Goal: Task Accomplishment & Management: Manage account settings

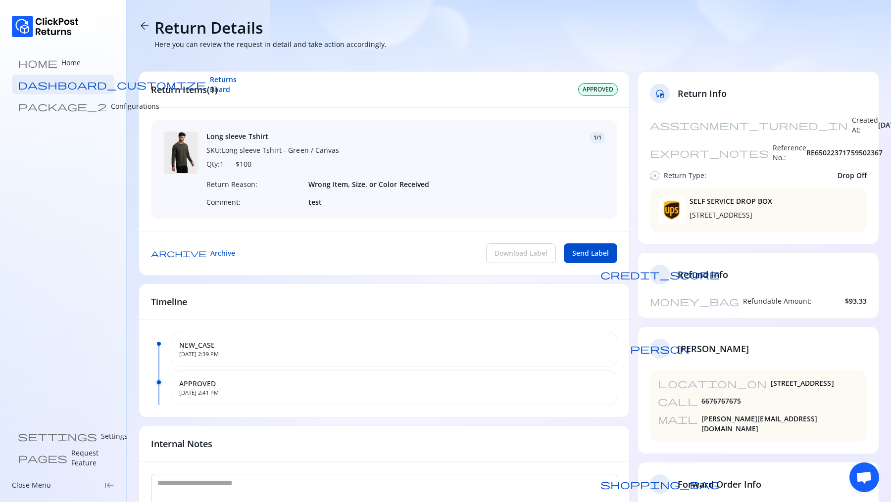
click at [111, 105] on p "Configurations" at bounding box center [135, 106] width 49 height 10
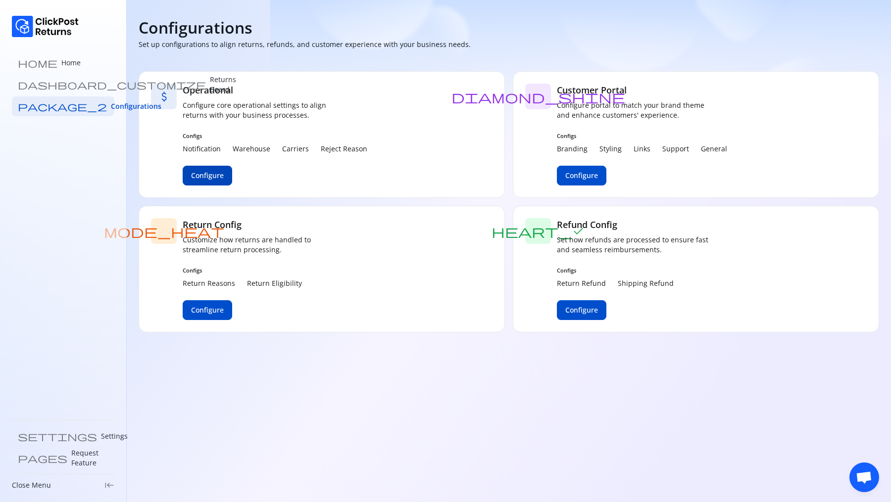
click at [214, 176] on span "Configure" at bounding box center [207, 176] width 33 height 10
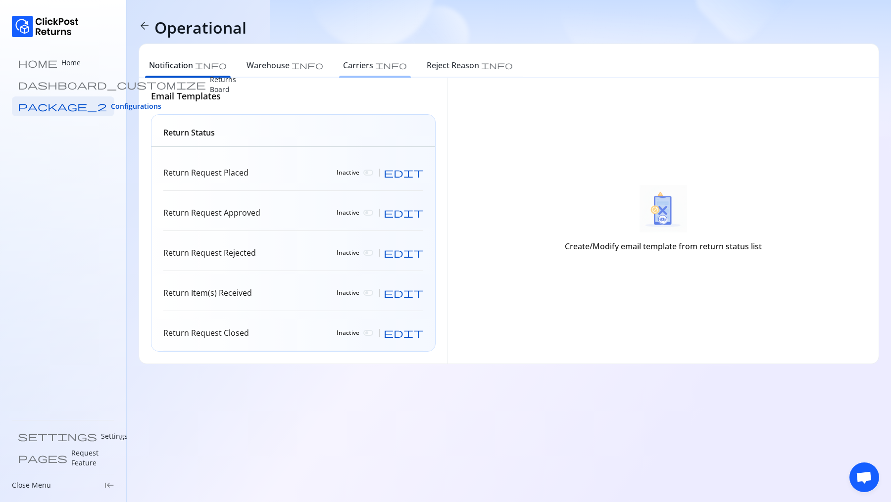
click at [343, 65] on h6 "Carriers" at bounding box center [358, 65] width 30 height 12
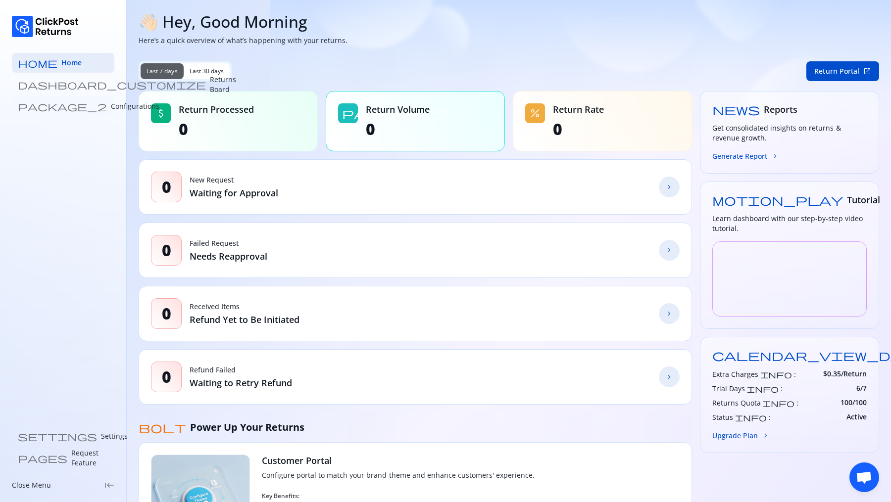
click at [49, 100] on link "package_2 Configurations" at bounding box center [63, 107] width 102 height 20
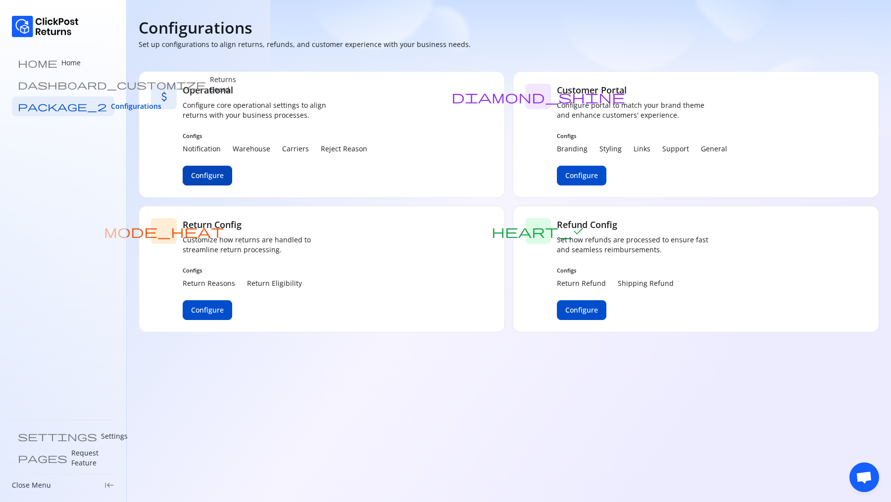
click at [226, 179] on button "Configure" at bounding box center [207, 176] width 49 height 20
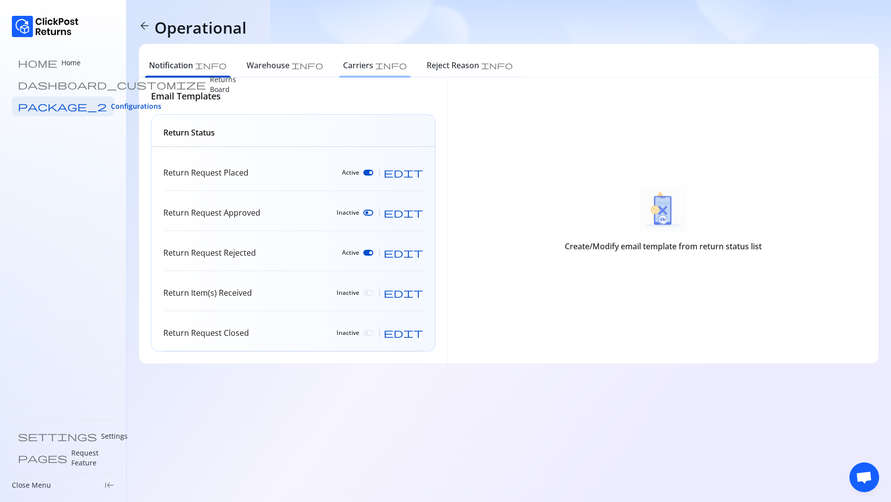
click at [343, 70] on h6 "Carriers" at bounding box center [358, 65] width 30 height 12
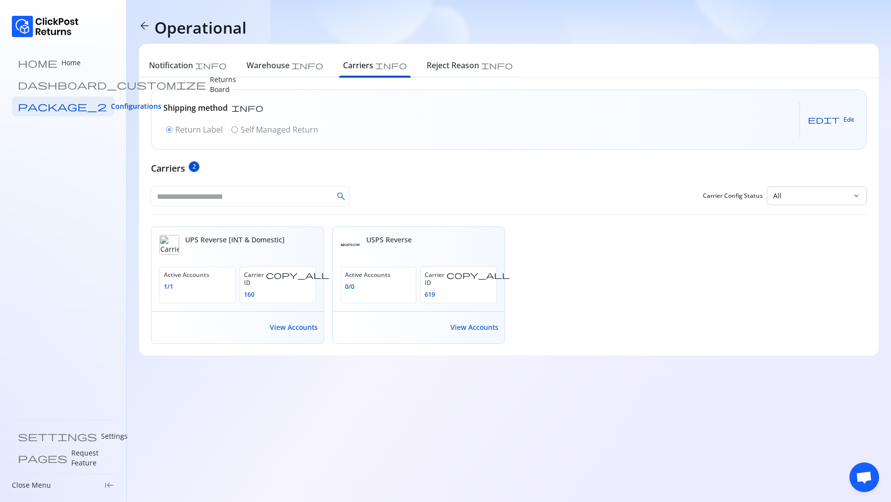
click at [836, 116] on span "edit" at bounding box center [824, 120] width 32 height 8
click at [333, 159] on div "Shipping method info radio_button_checked Return Label radio_button_unchecked S…" at bounding box center [509, 217] width 716 height 254
click at [807, 116] on span "Cancel" at bounding box center [797, 120] width 19 height 8
click at [285, 323] on span "View Accounts" at bounding box center [294, 328] width 48 height 10
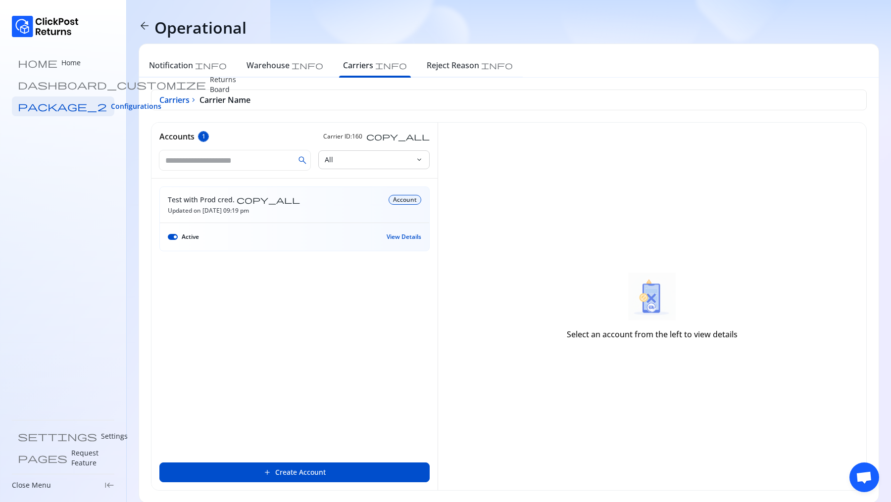
click at [409, 240] on span "View Details" at bounding box center [404, 237] width 35 height 8
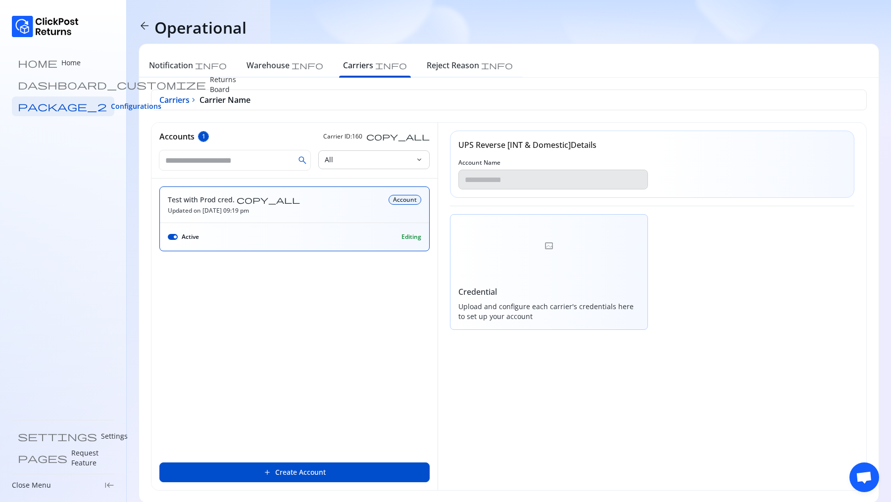
click at [508, 280] on div "Credential Upload and configure each carrier's credentials here to set up your …" at bounding box center [549, 272] width 198 height 116
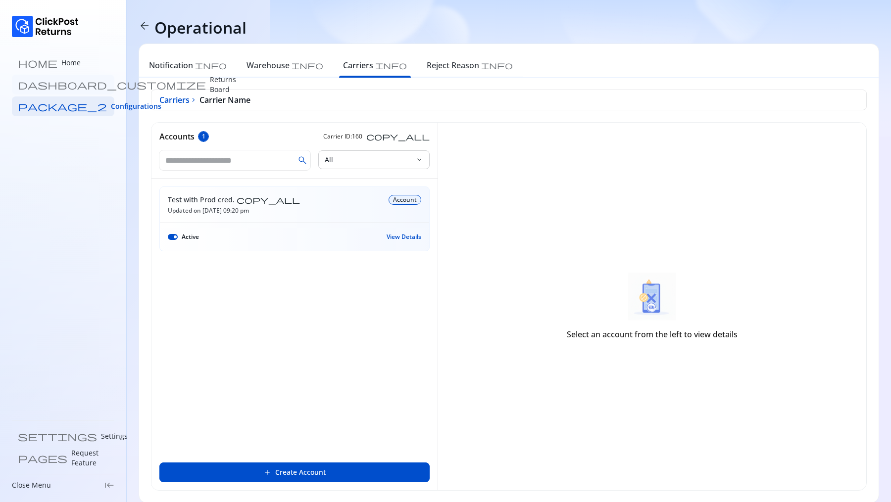
click at [210, 83] on p "Returns Board" at bounding box center [223, 85] width 26 height 20
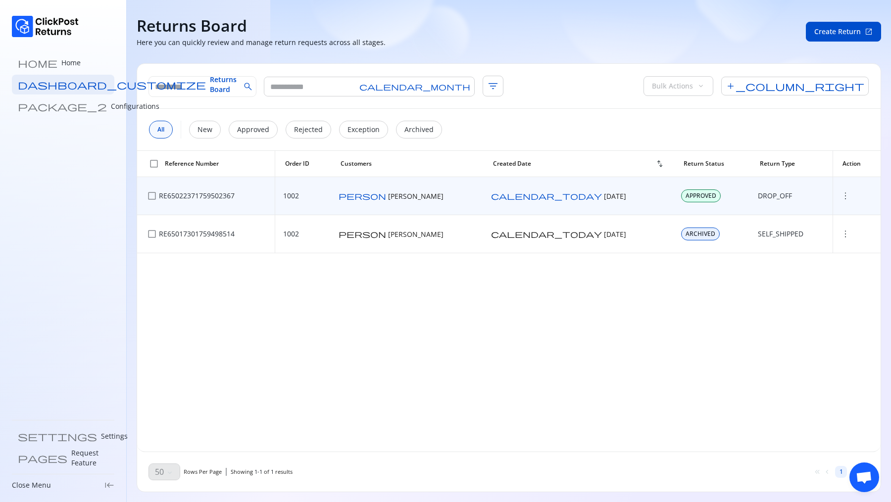
click at [840, 198] on span "more_vert" at bounding box center [845, 196] width 10 height 10
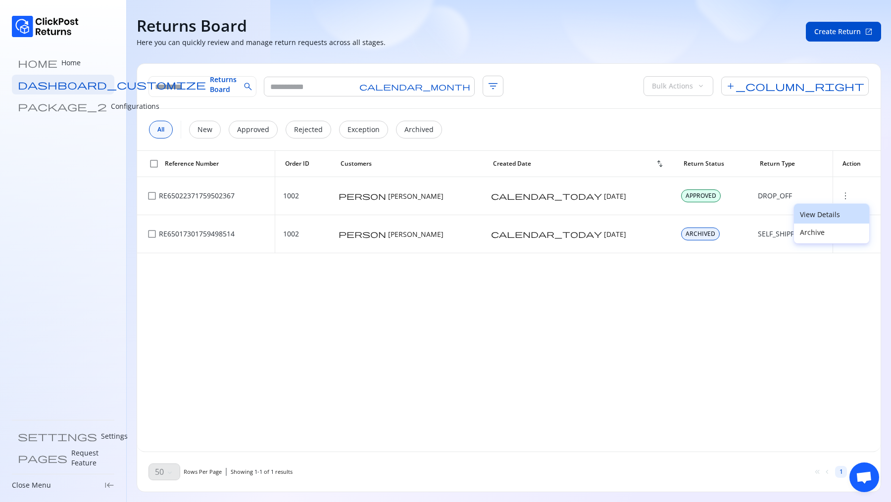
click at [825, 220] on button "View Details" at bounding box center [831, 214] width 75 height 20
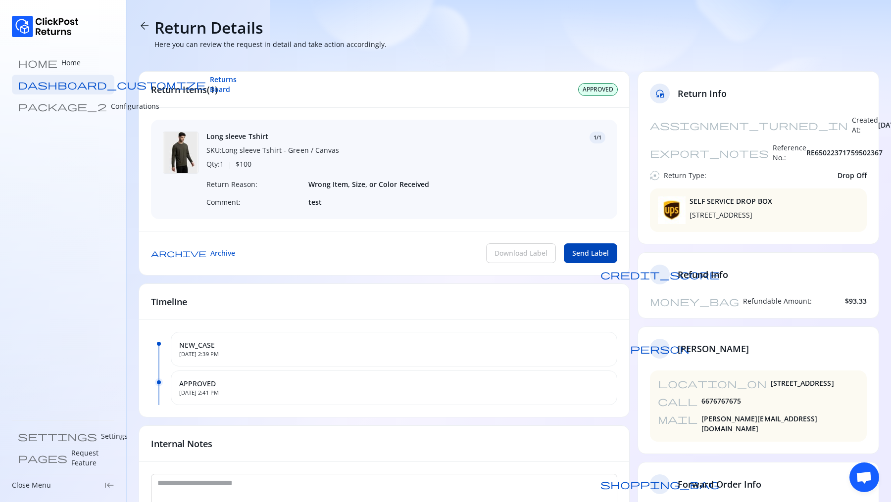
click at [597, 250] on span "Send Label" at bounding box center [590, 253] width 37 height 10
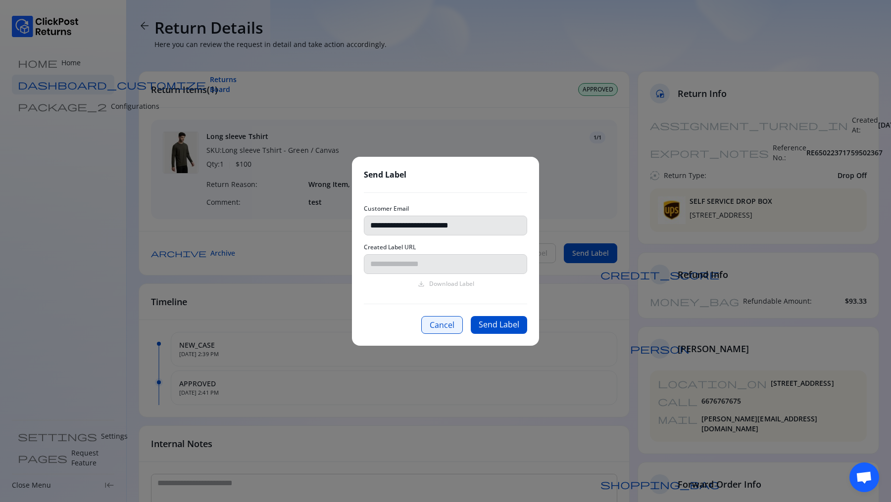
click at [454, 328] on button "Cancel" at bounding box center [442, 325] width 42 height 18
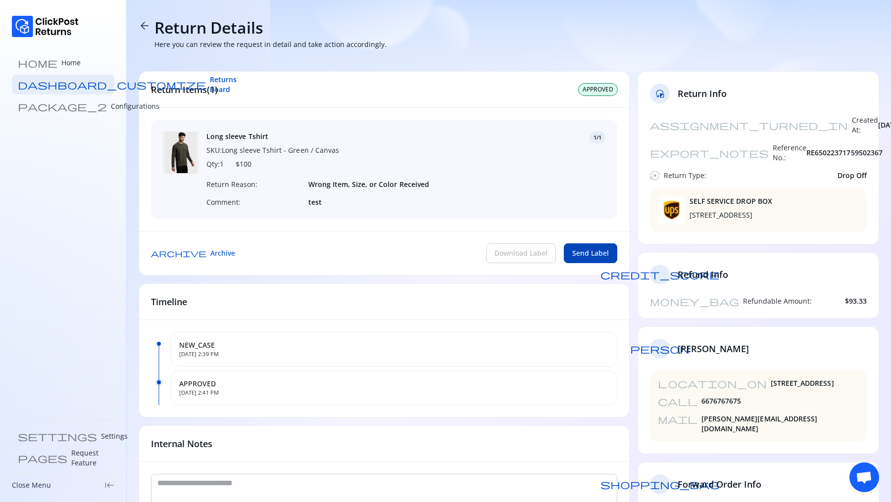
click at [606, 259] on button "Send Label" at bounding box center [590, 253] width 53 height 20
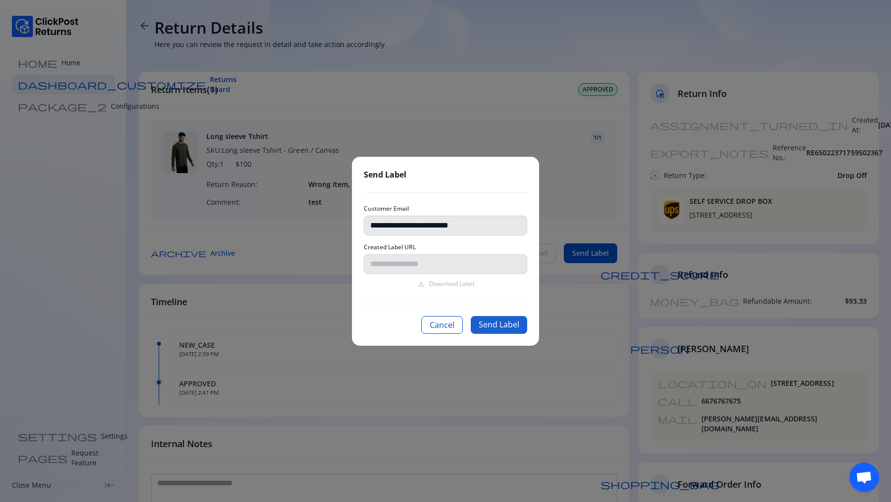
click at [510, 326] on button "Send Label" at bounding box center [499, 325] width 56 height 18
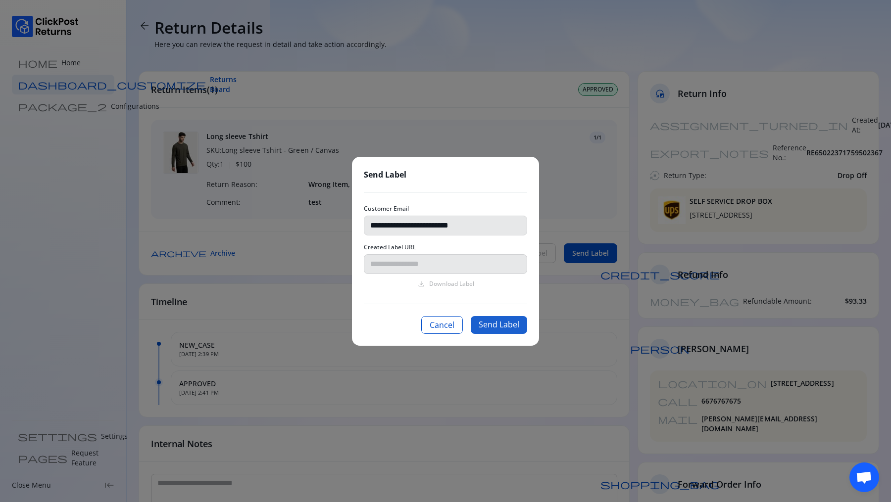
click at [510, 326] on button "Send Label" at bounding box center [499, 325] width 56 height 18
click at [450, 331] on button "Cancel" at bounding box center [442, 325] width 42 height 18
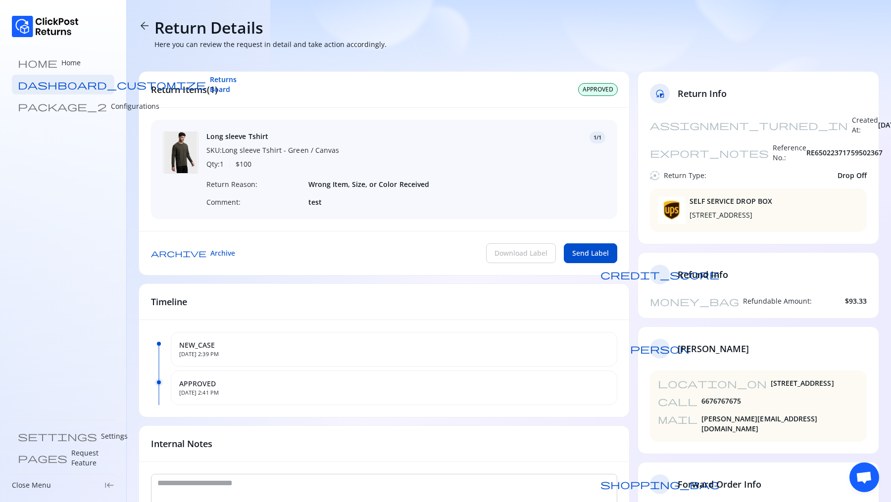
click at [145, 27] on span "arrow_back" at bounding box center [145, 26] width 12 height 12
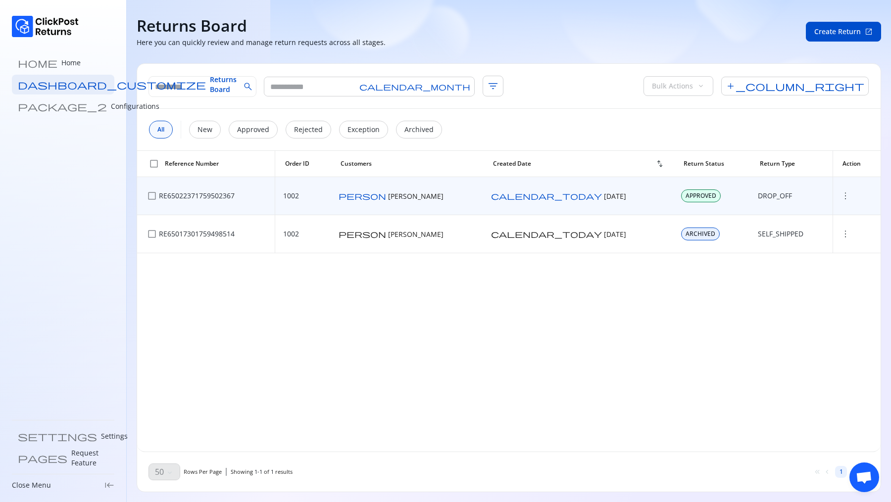
click at [840, 193] on span "more_vert" at bounding box center [845, 196] width 10 height 10
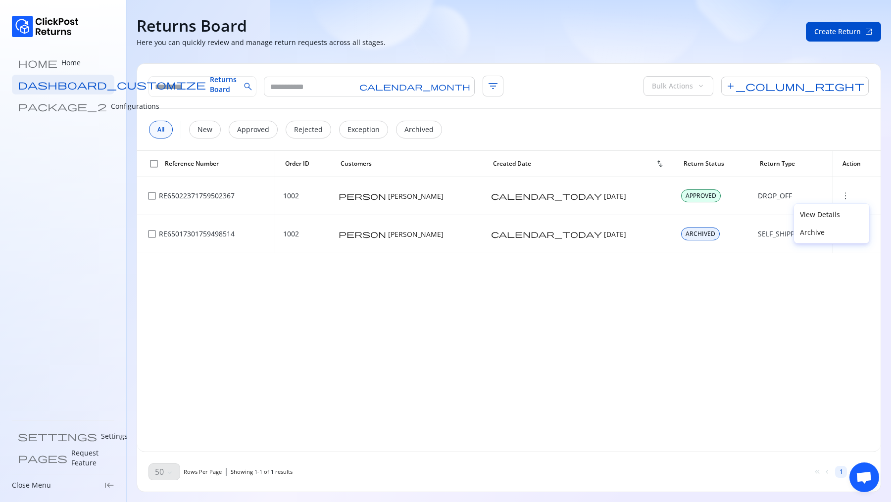
click at [690, 303] on div "check_box_outline_blank Reference Number Order ID Customers Created Date swap_v…" at bounding box center [508, 301] width 743 height 301
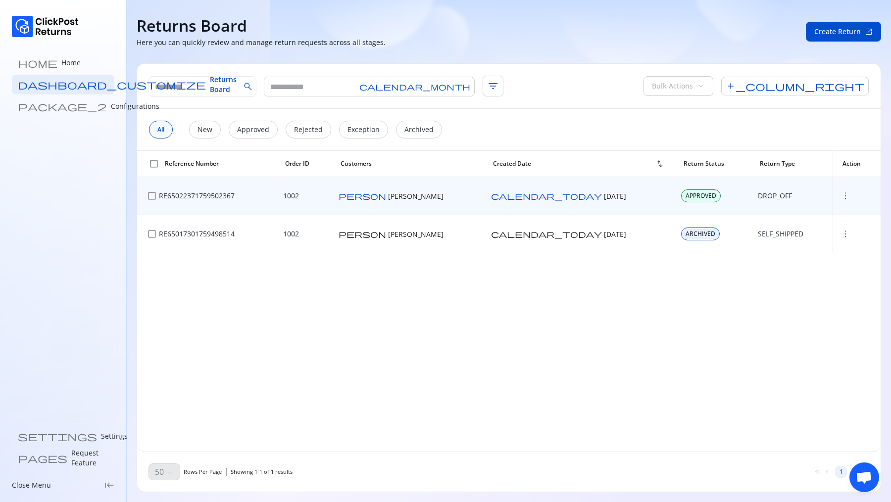
click at [840, 197] on span "more_vert" at bounding box center [845, 196] width 10 height 10
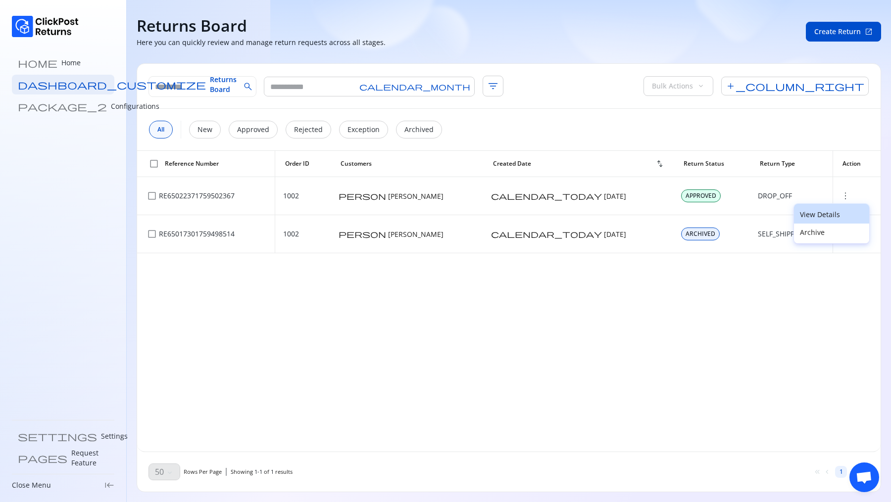
click at [815, 212] on p "View Details" at bounding box center [831, 215] width 63 height 10
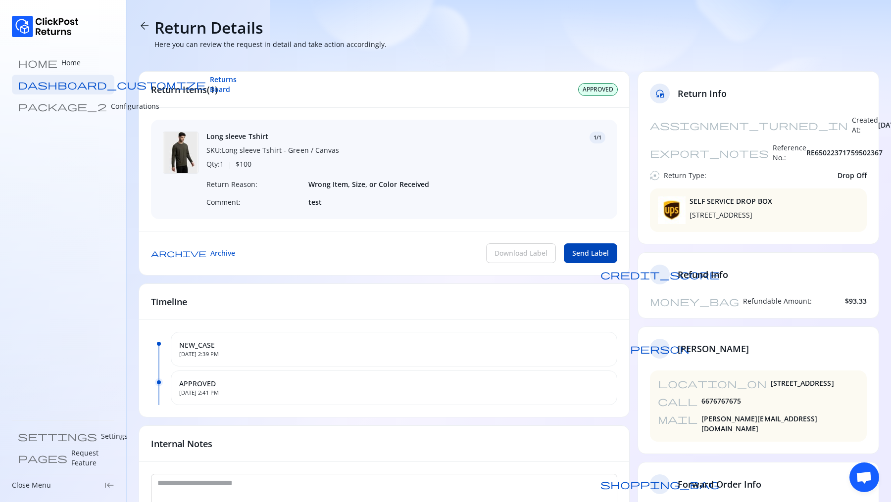
click at [584, 253] on span "Send Label" at bounding box center [590, 253] width 37 height 10
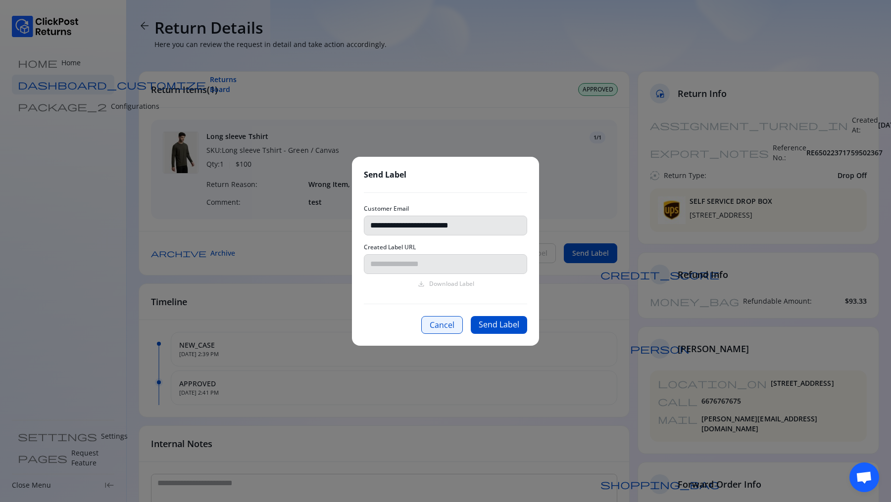
click at [446, 333] on button "Cancel" at bounding box center [442, 325] width 42 height 18
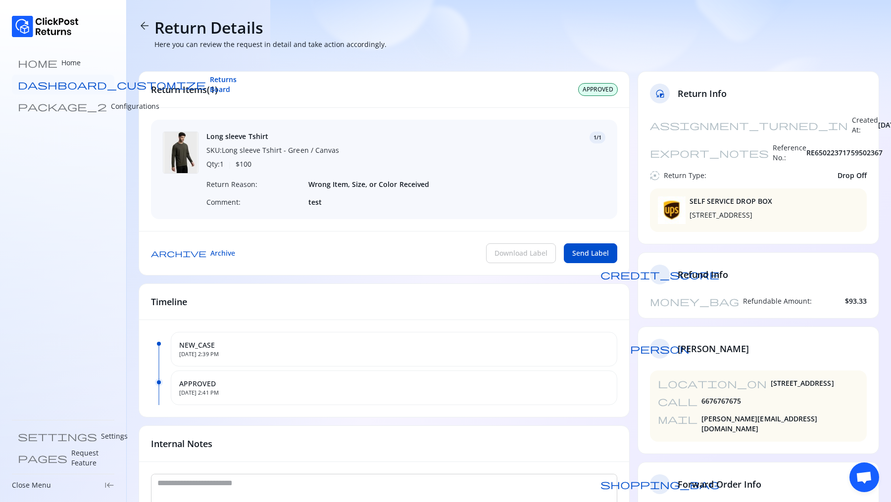
click at [210, 85] on span "Returns Board" at bounding box center [223, 85] width 27 height 20
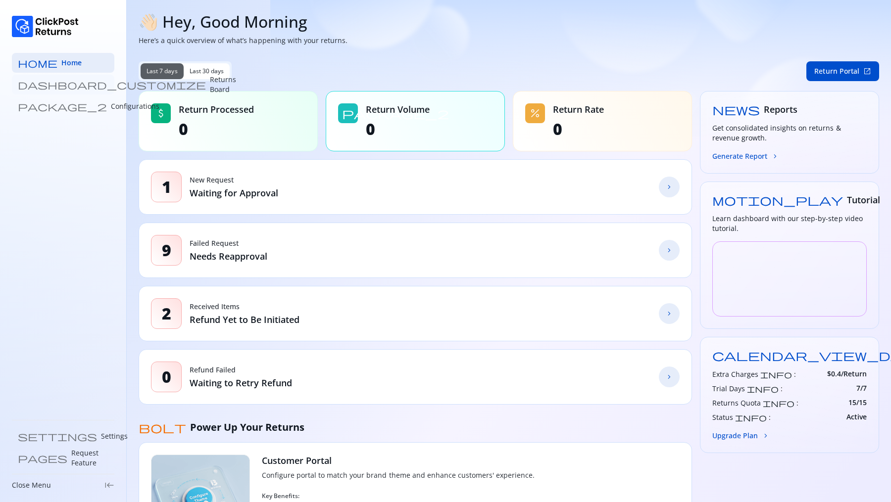
click at [210, 81] on p "Returns Board" at bounding box center [223, 85] width 26 height 20
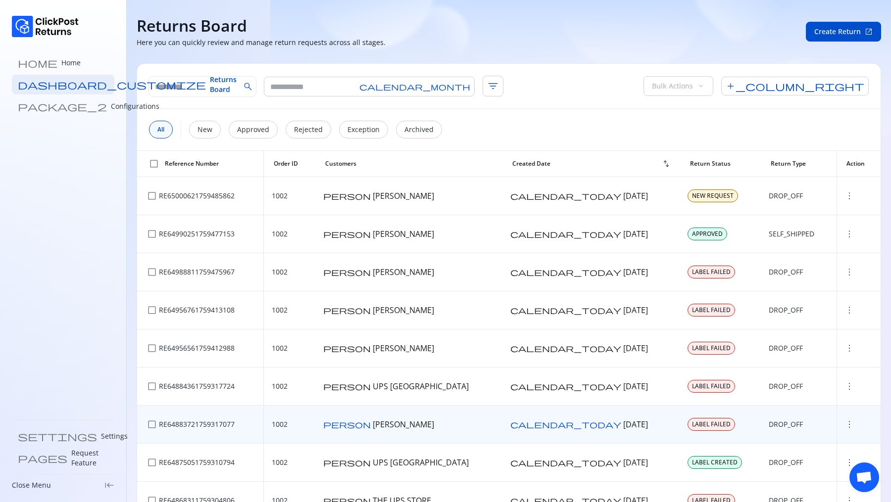
scroll to position [46, 0]
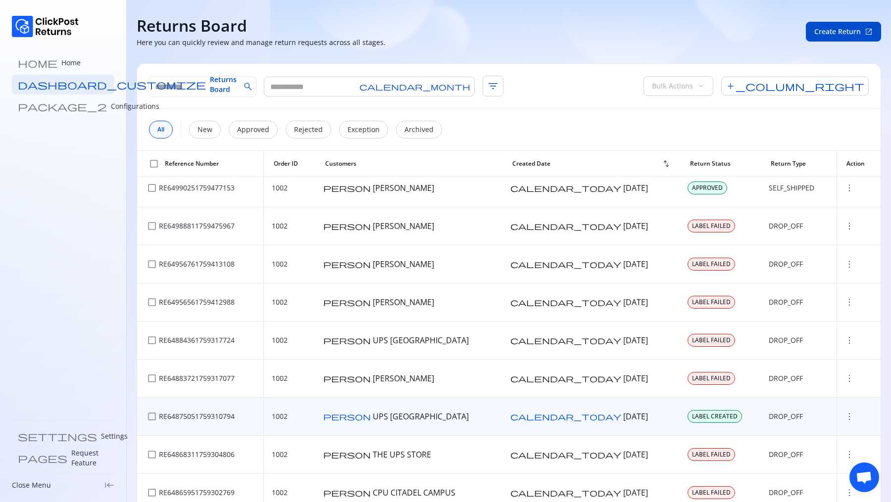
click at [844, 417] on span "more_vert" at bounding box center [849, 417] width 10 height 10
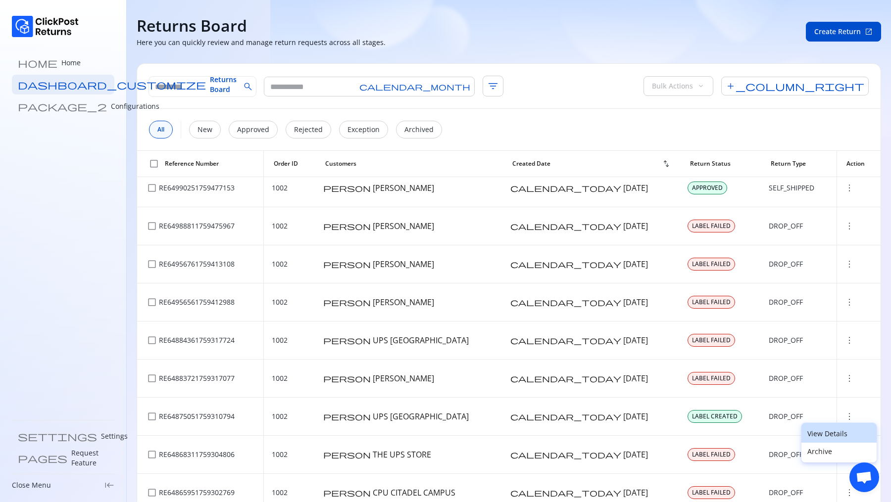
click at [809, 431] on p "View Details" at bounding box center [838, 434] width 63 height 10
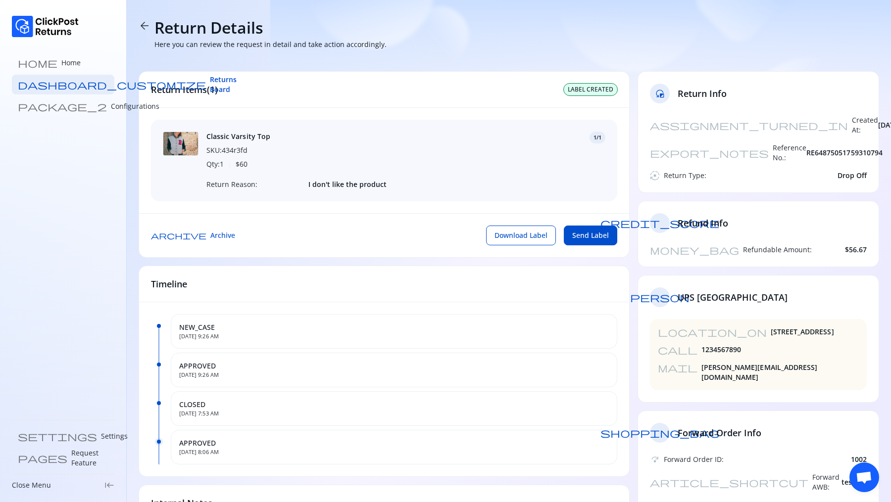
click at [822, 148] on span "RE64875051759310794" at bounding box center [844, 153] width 76 height 10
copy span "RE64875051759310794"
click at [210, 80] on span "Returns Board" at bounding box center [223, 85] width 27 height 20
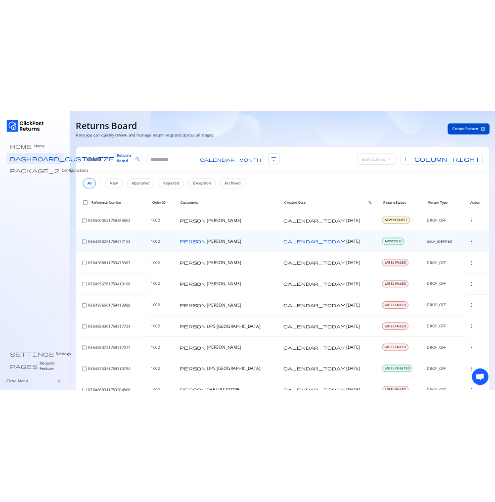
scroll to position [53, 0]
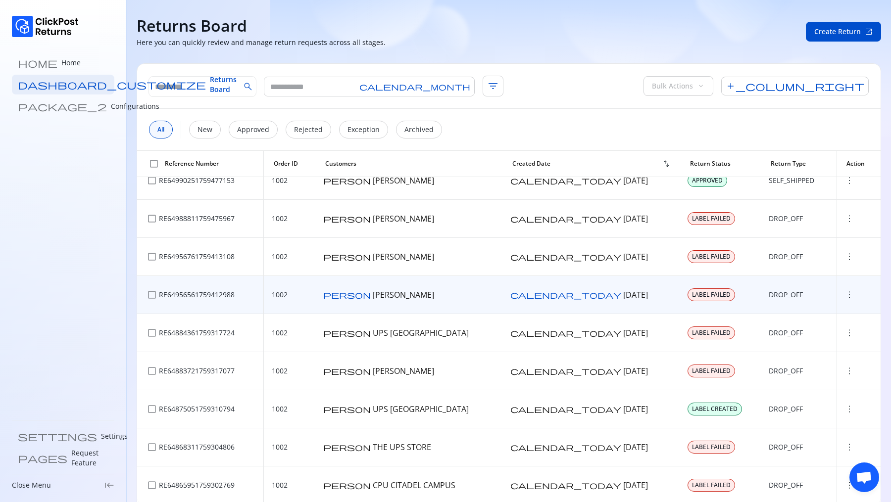
click at [815, 290] on div "DROP_OFF" at bounding box center [799, 295] width 60 height 10
click at [844, 290] on span "more_vert" at bounding box center [849, 295] width 10 height 10
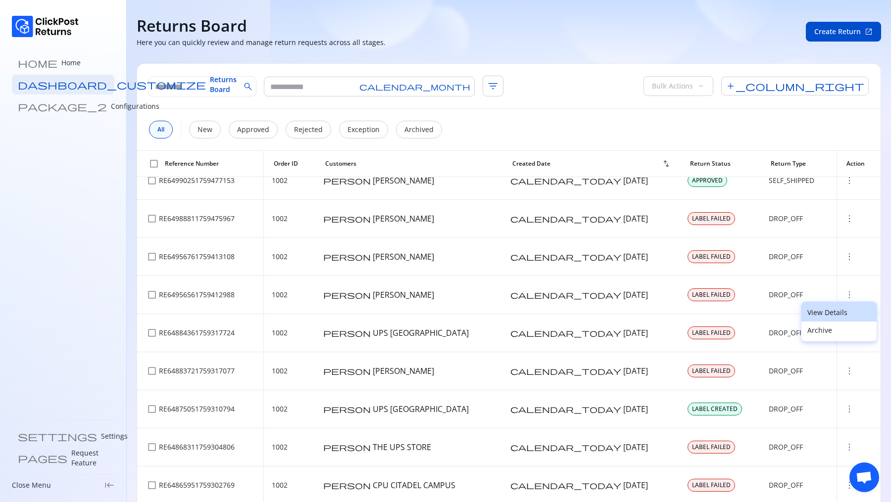
click at [811, 307] on button "View Details" at bounding box center [838, 312] width 75 height 20
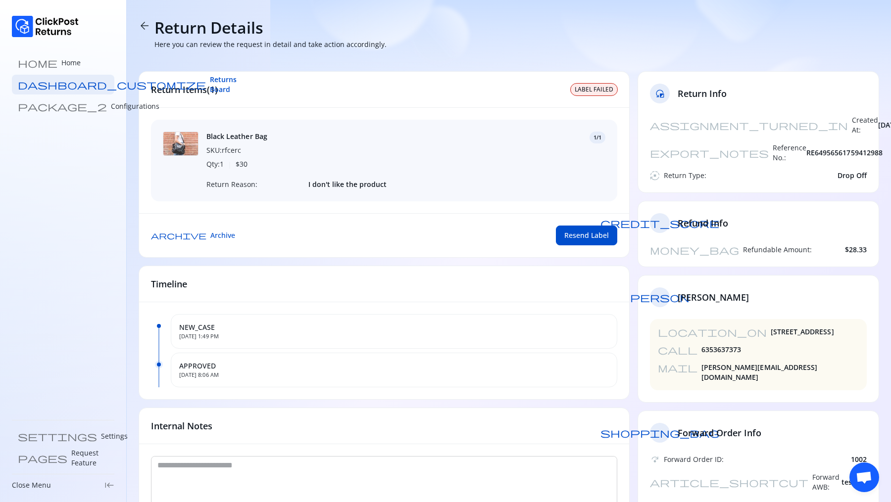
click at [851, 148] on span "RE64956561759412988" at bounding box center [844, 153] width 76 height 10
copy span "RE64956561759412988"
click at [210, 83] on span "Returns Board" at bounding box center [223, 85] width 27 height 20
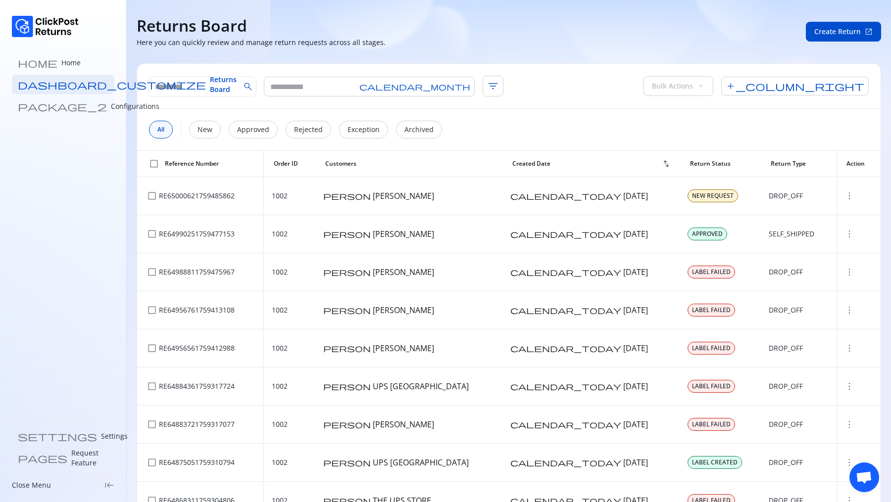
click at [111, 108] on p "Configurations" at bounding box center [135, 106] width 49 height 10
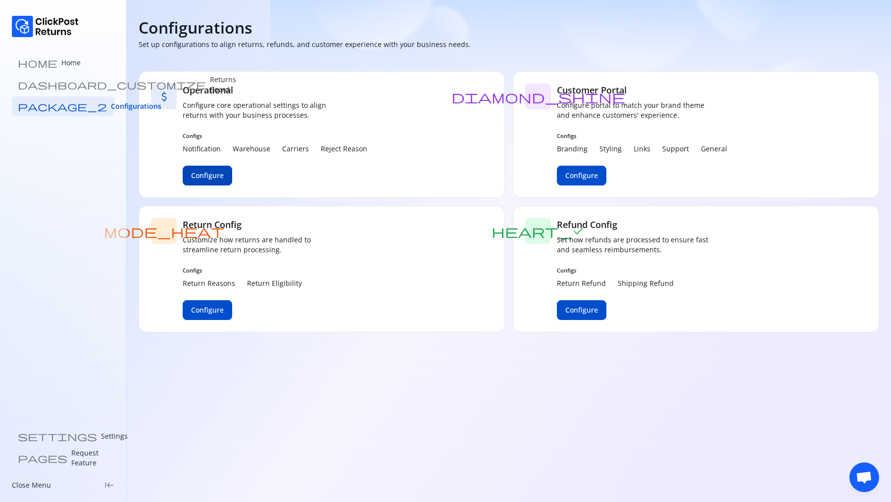
click at [214, 172] on span "Configure" at bounding box center [207, 176] width 33 height 10
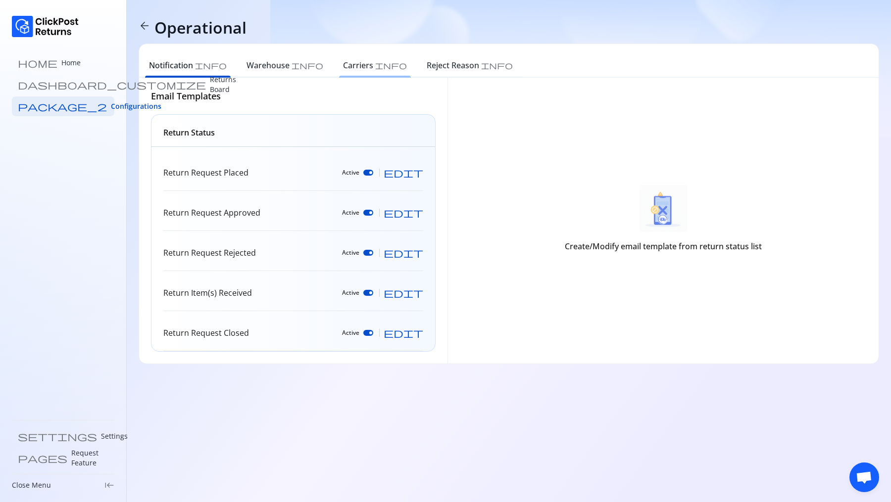
click at [343, 63] on h6 "Carriers" at bounding box center [358, 65] width 30 height 12
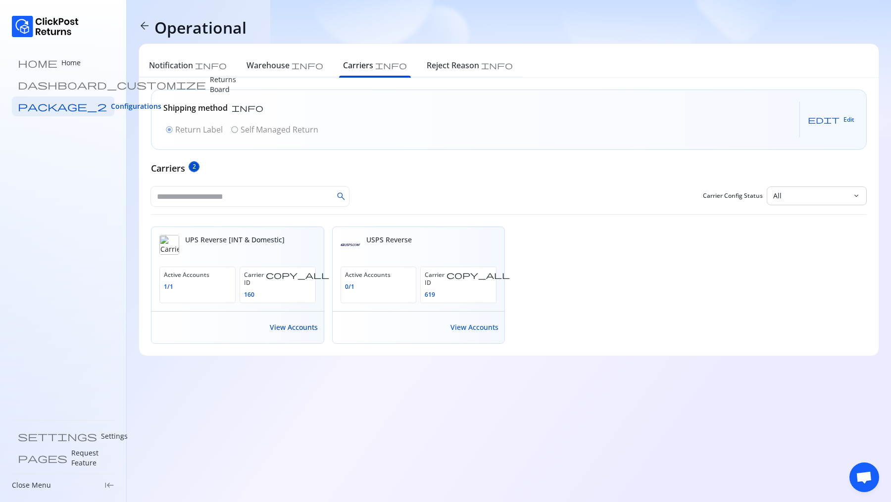
click at [301, 323] on span "View Accounts" at bounding box center [294, 328] width 48 height 10
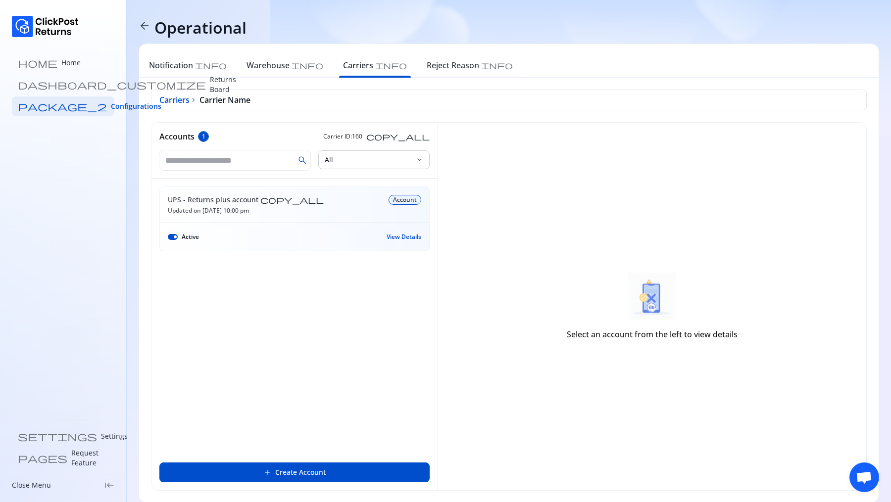
click at [331, 240] on div "Active View Details" at bounding box center [294, 237] width 269 height 16
click at [392, 237] on span "View Details" at bounding box center [404, 237] width 35 height 8
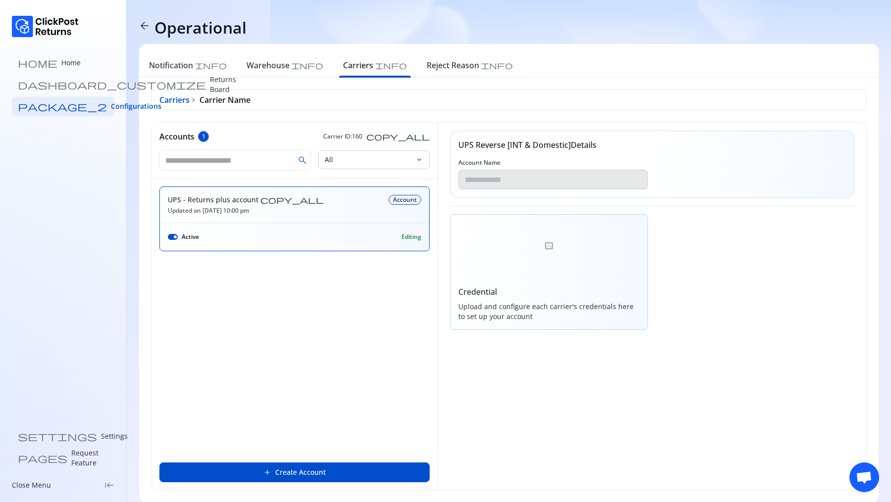
click at [556, 256] on div at bounding box center [548, 246] width 197 height 63
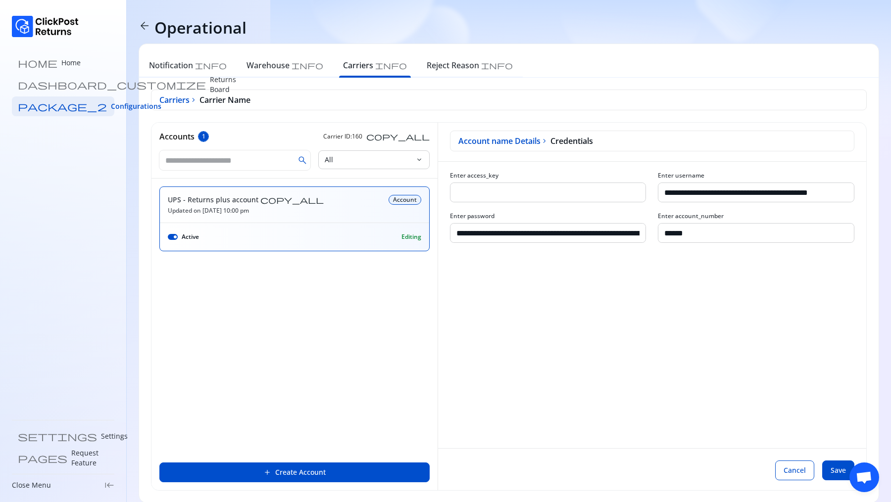
click at [329, 203] on div "UPS - Returns plus account copy_all" at bounding box center [275, 200] width 215 height 10
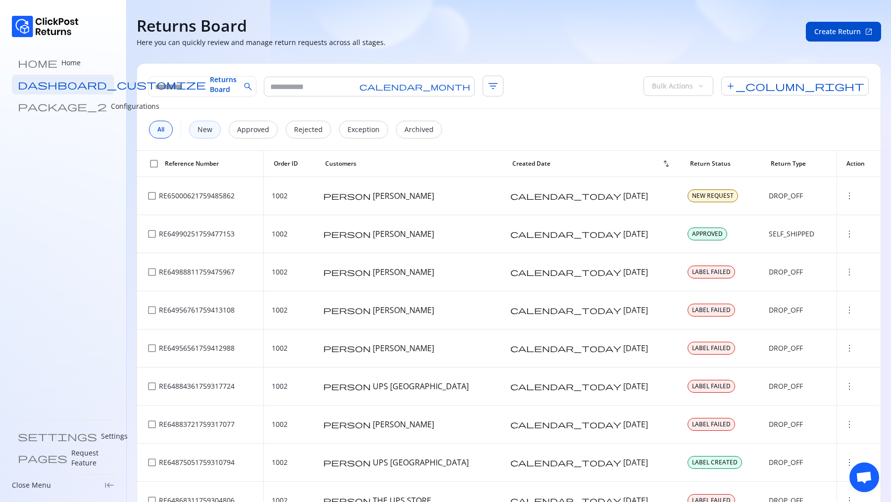
click at [201, 127] on p "New" at bounding box center [204, 130] width 15 height 10
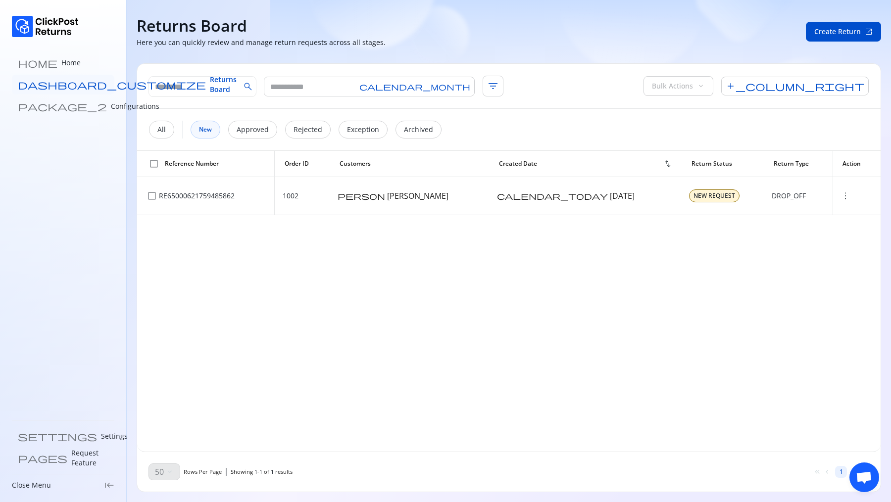
click at [56, 91] on link "dashboard_customize Returns Board" at bounding box center [63, 85] width 102 height 20
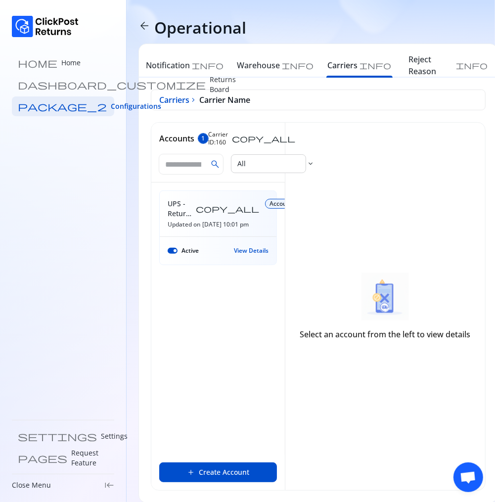
click at [249, 250] on span "View Details" at bounding box center [251, 251] width 35 height 8
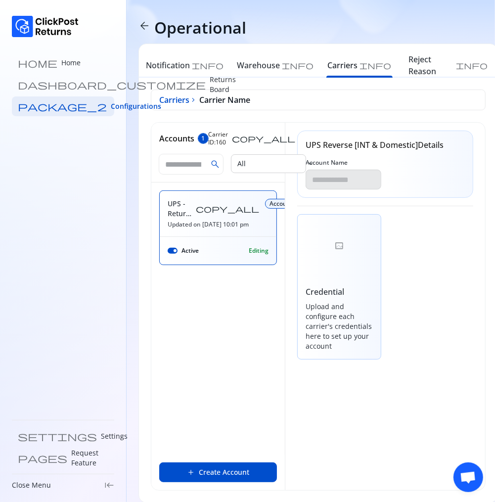
click at [345, 274] on div at bounding box center [339, 246] width 83 height 63
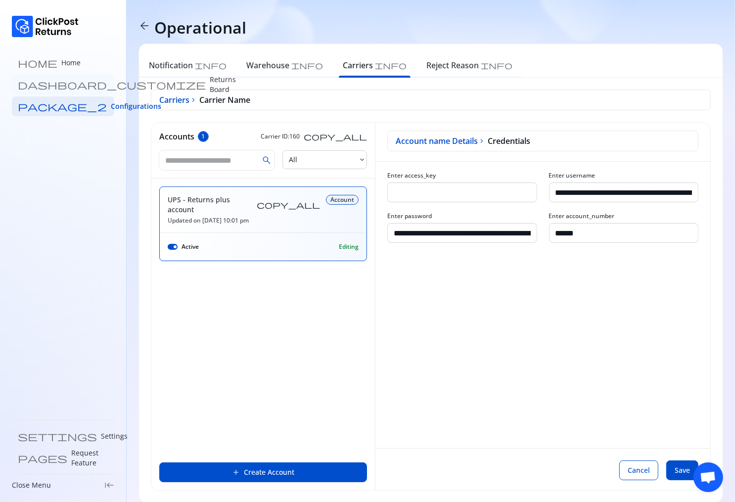
click at [210, 86] on p "Returns Board" at bounding box center [223, 85] width 26 height 20
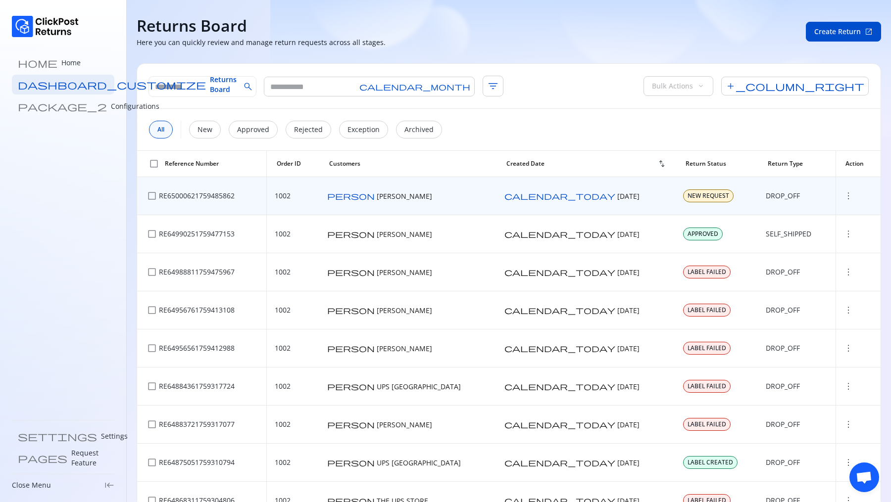
click at [495, 198] on span "more_vert" at bounding box center [848, 196] width 10 height 10
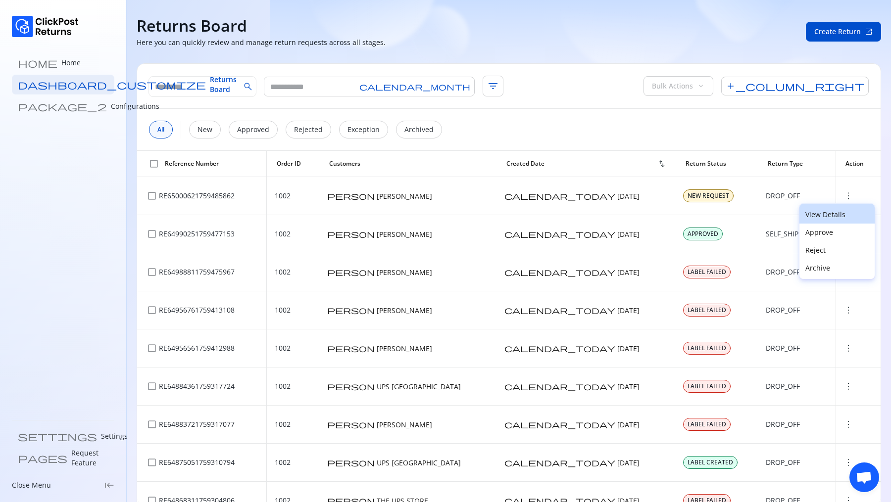
click at [495, 219] on button "View Details" at bounding box center [836, 214] width 75 height 20
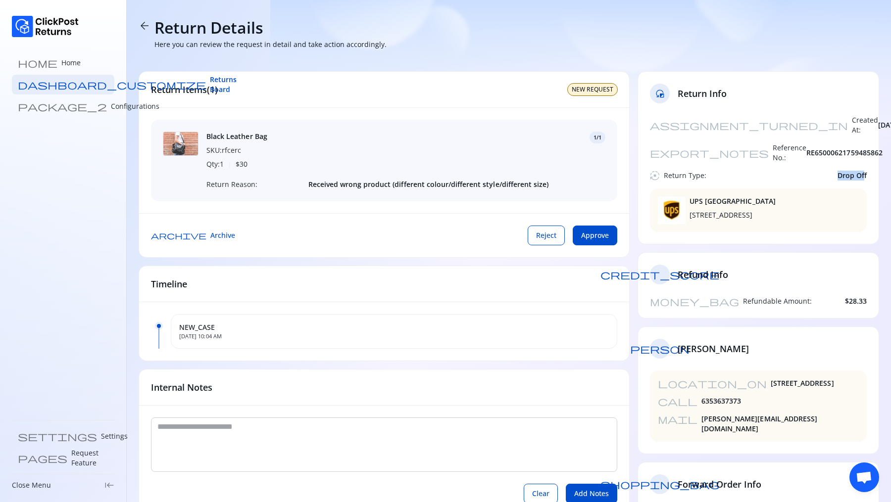
drag, startPoint x: 835, startPoint y: 154, endPoint x: 866, endPoint y: 154, distance: 30.7
click at [495, 171] on div "autostop Return Type: Drop Off" at bounding box center [758, 176] width 217 height 10
click at [495, 171] on span "Drop Off" at bounding box center [851, 176] width 29 height 10
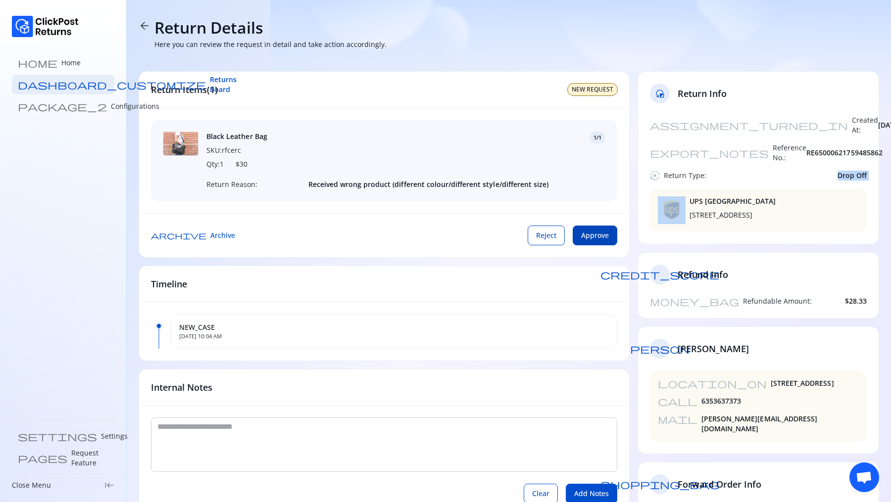
click at [495, 234] on span "Approve" at bounding box center [595, 236] width 28 height 10
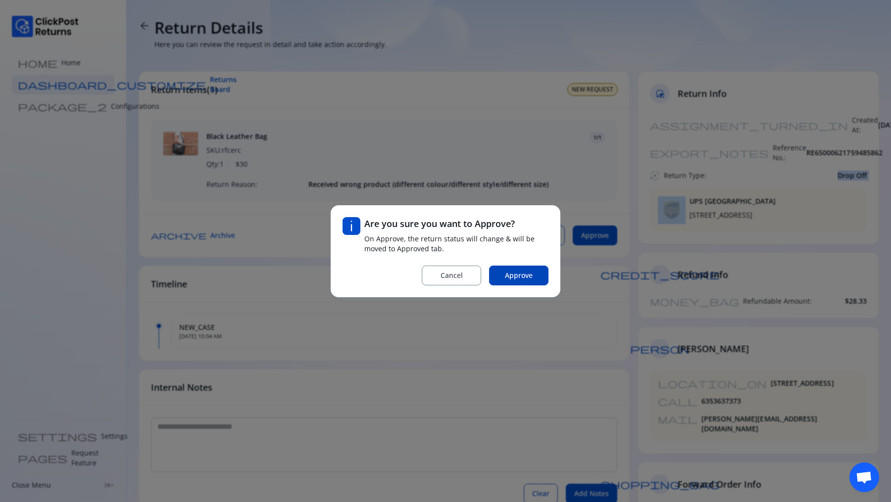
click at [495, 271] on span "Approve" at bounding box center [519, 276] width 28 height 10
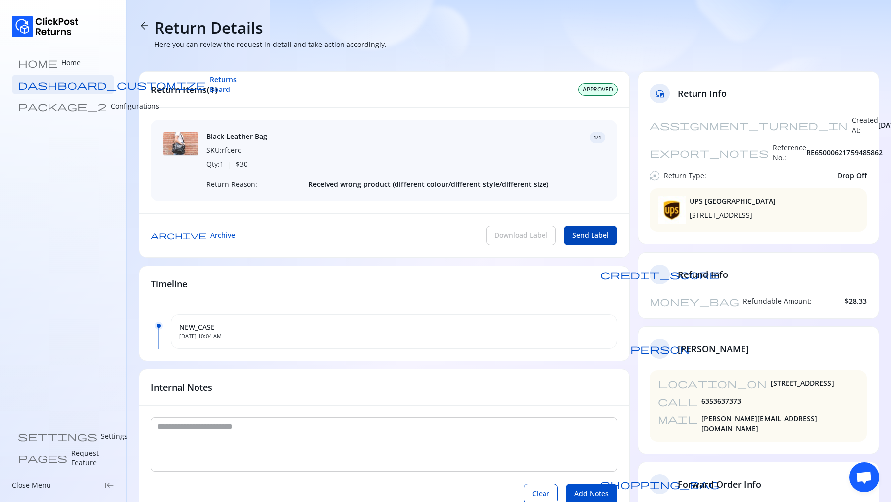
click at [495, 240] on button "Send Label" at bounding box center [590, 236] width 53 height 20
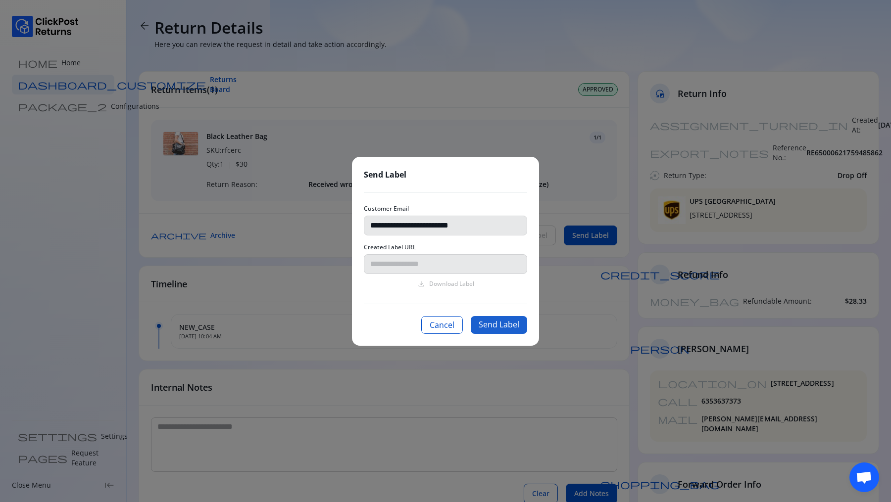
click at [495, 317] on button "Send Label" at bounding box center [499, 325] width 56 height 18
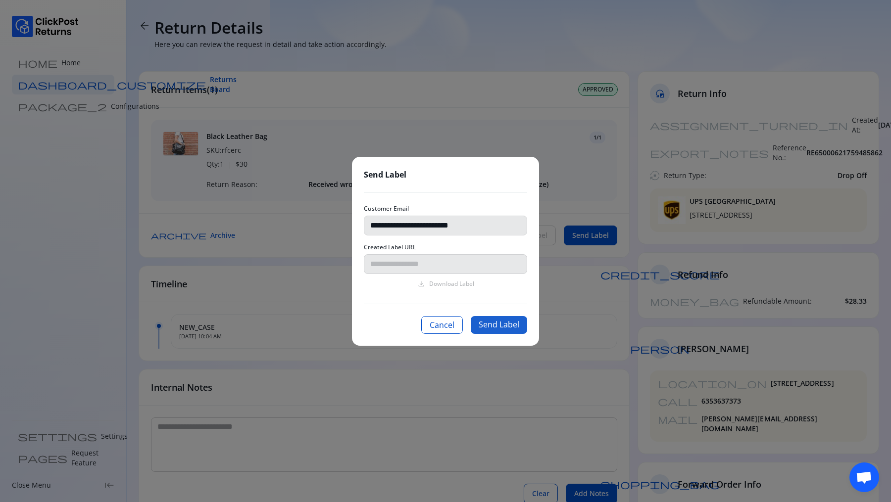
click at [495, 317] on button "Send Label" at bounding box center [499, 325] width 56 height 18
click at [446, 327] on button "Cancel" at bounding box center [442, 325] width 42 height 18
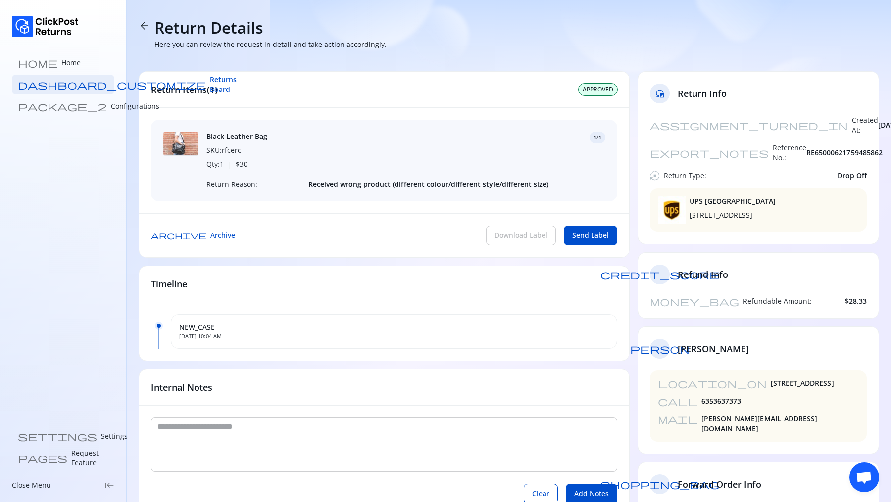
click at [142, 22] on span "arrow_back" at bounding box center [145, 26] width 12 height 12
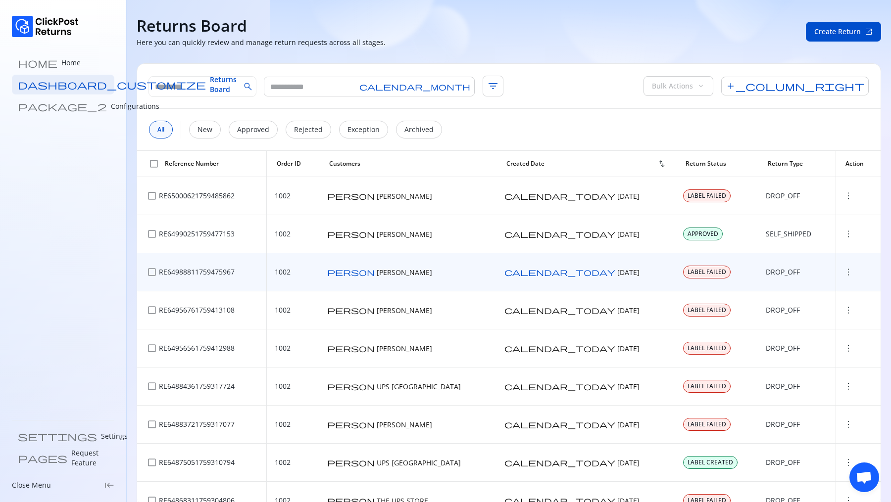
click at [495, 270] on span "more_vert" at bounding box center [848, 272] width 10 height 10
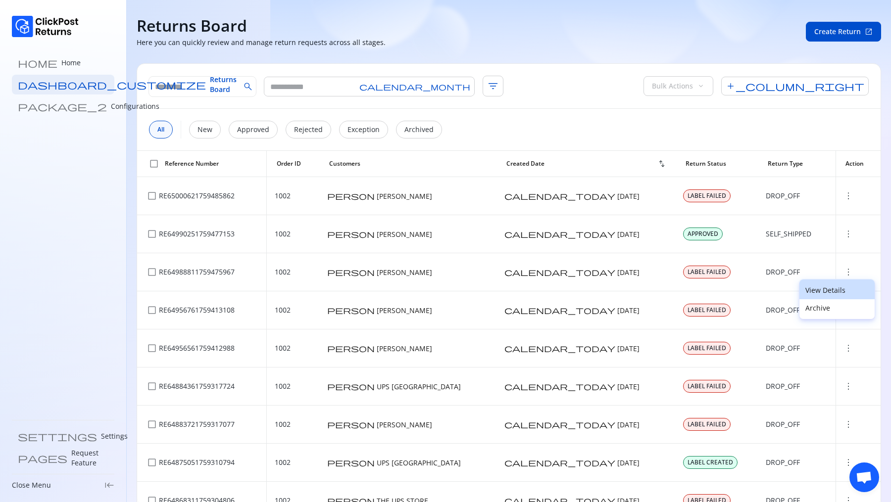
click at [495, 290] on p "View Details" at bounding box center [836, 291] width 63 height 10
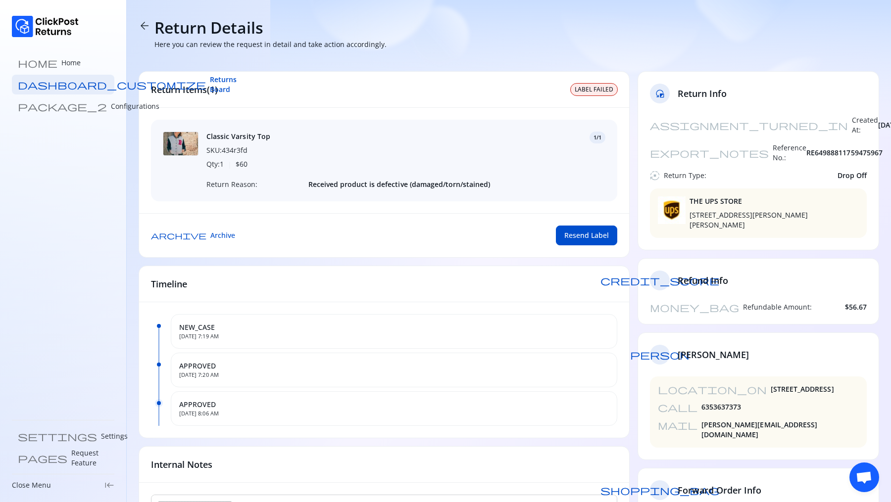
drag, startPoint x: 569, startPoint y: 98, endPoint x: 613, endPoint y: 90, distance: 44.5
click at [495, 90] on div "Return Items(1) LABEL FAILED" at bounding box center [384, 90] width 490 height 36
click at [495, 90] on span "LABEL FAILED" at bounding box center [594, 90] width 39 height 8
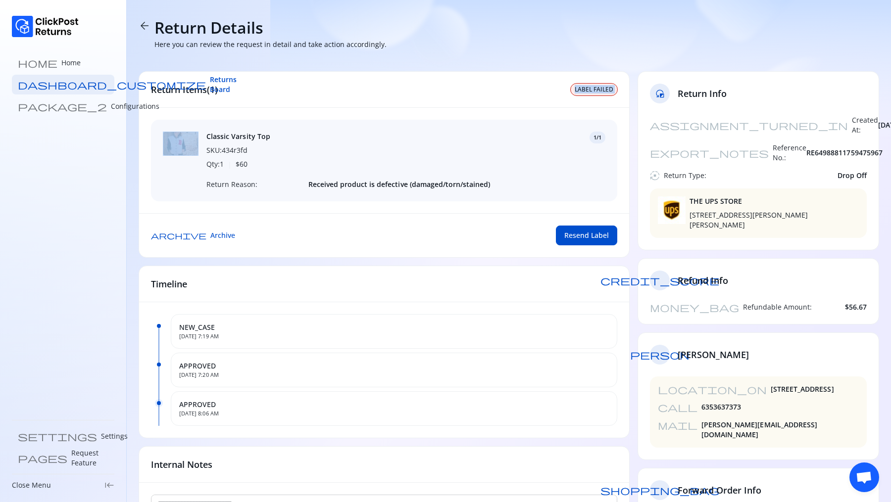
click at [495, 90] on span "LABEL FAILED" at bounding box center [594, 90] width 39 height 8
click at [495, 229] on button "Resend Label" at bounding box center [586, 236] width 61 height 20
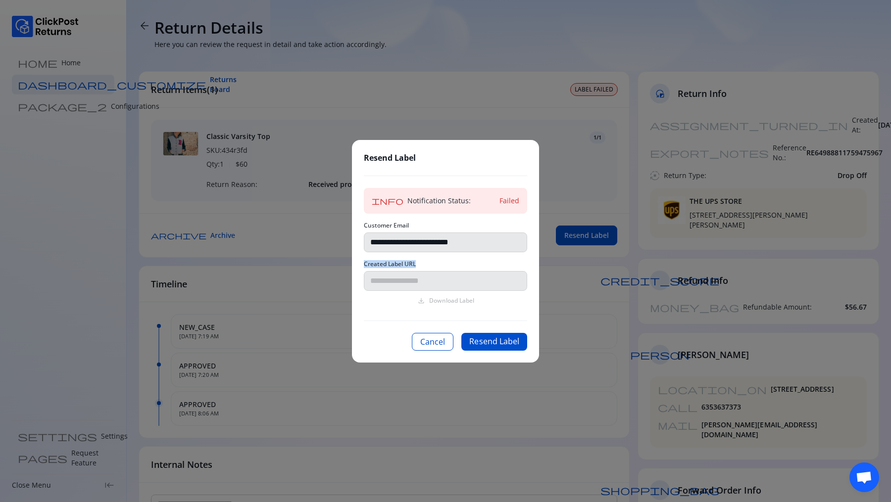
drag, startPoint x: 385, startPoint y: 264, endPoint x: 448, endPoint y: 263, distance: 63.4
click at [448, 264] on div "Created Label URL" at bounding box center [445, 275] width 163 height 31
click at [486, 339] on button "Resend Label" at bounding box center [494, 342] width 66 height 18
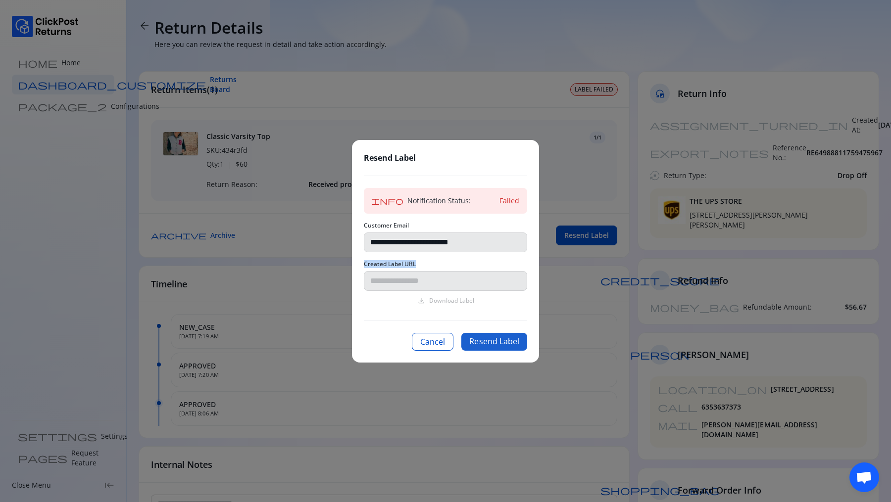
click at [486, 339] on button "Resend Label" at bounding box center [494, 342] width 66 height 18
click at [433, 343] on button "Cancel" at bounding box center [433, 342] width 42 height 18
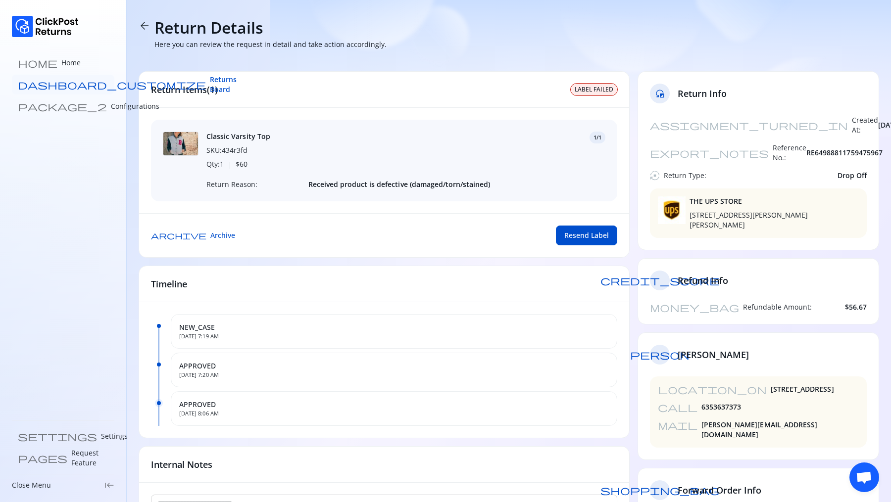
click at [37, 91] on link "dashboard_customize Returns Board" at bounding box center [63, 85] width 102 height 20
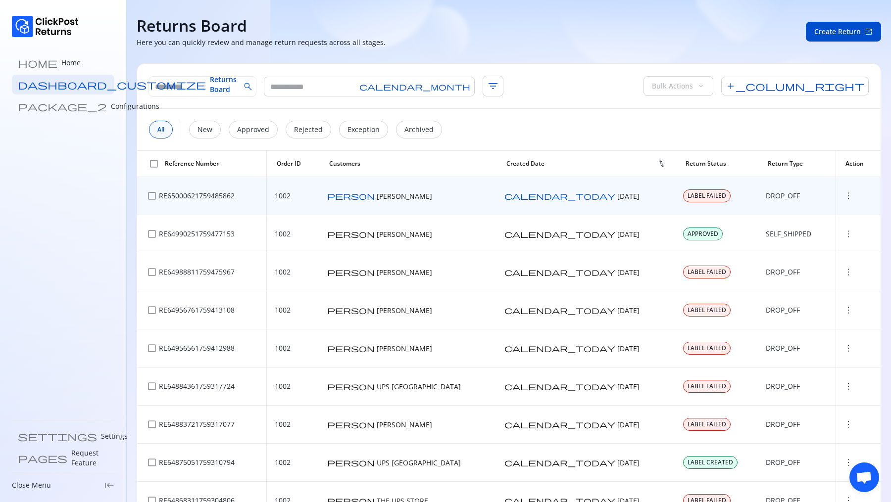
click at [495, 193] on span "more_vert" at bounding box center [848, 196] width 10 height 10
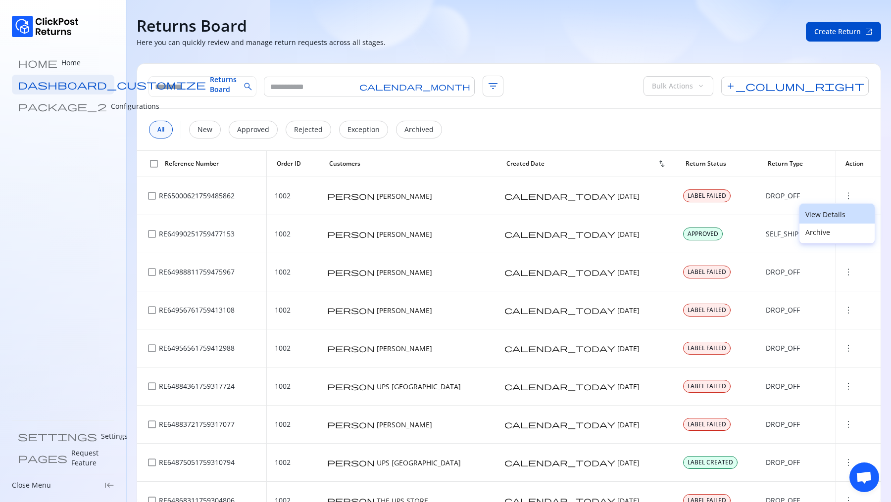
click at [495, 213] on p "View Details" at bounding box center [836, 215] width 63 height 10
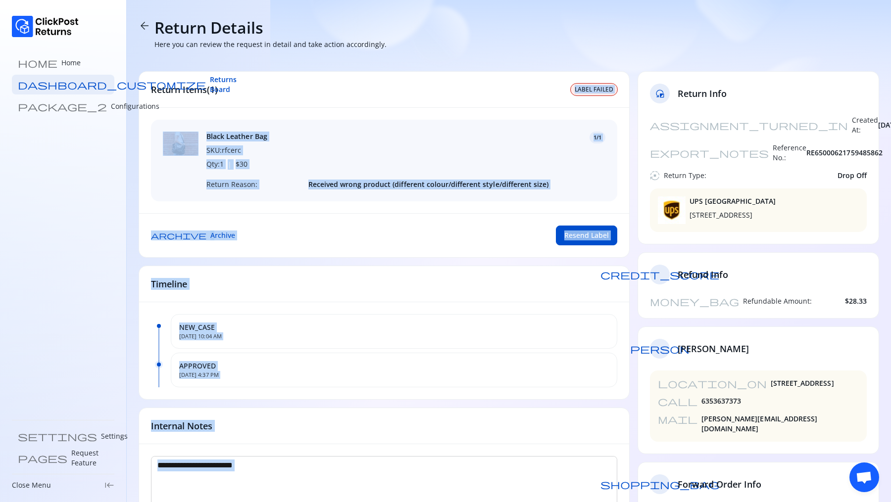
drag, startPoint x: 562, startPoint y: 88, endPoint x: 644, endPoint y: 88, distance: 82.2
click at [495, 88] on div "Return Items(1) LABEL FAILED Black Leather Bag SKU: rfcerc Qty: 1 | $ 30 1/1 Re…" at bounding box center [509, 327] width 740 height 513
click at [495, 210] on span "4230 PIGGLY WIGGLY DR, CHARLESTON, CHARLESTON, SC, 29407, US" at bounding box center [732, 215] width 86 height 10
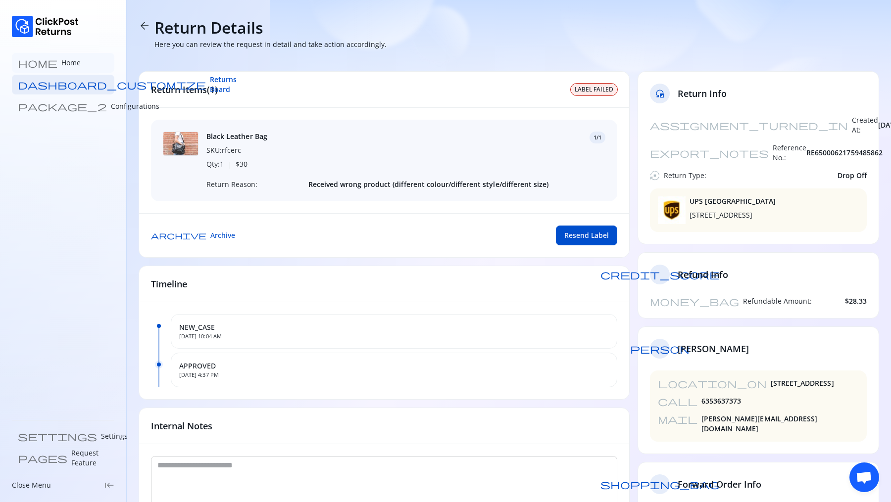
click at [59, 59] on link "home Home" at bounding box center [63, 63] width 102 height 20
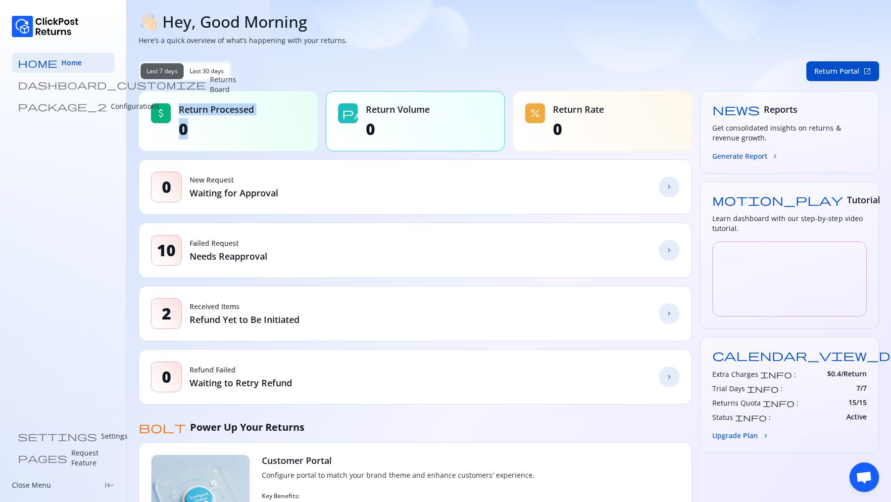
drag, startPoint x: 180, startPoint y: 108, endPoint x: 311, endPoint y: 127, distance: 132.4
click at [310, 127] on div "attach_money Return Processed 0" at bounding box center [228, 121] width 179 height 60
click at [210, 83] on p "Returns Board" at bounding box center [223, 85] width 26 height 20
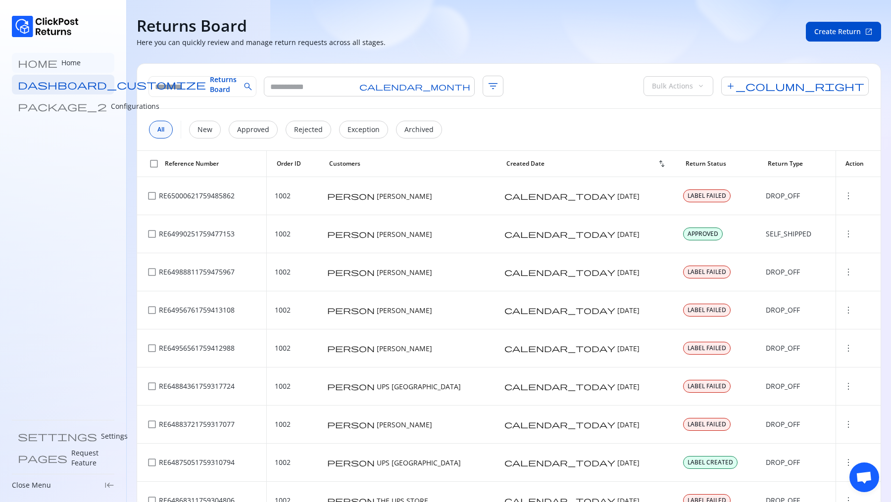
click at [61, 65] on p "Home" at bounding box center [70, 63] width 19 height 10
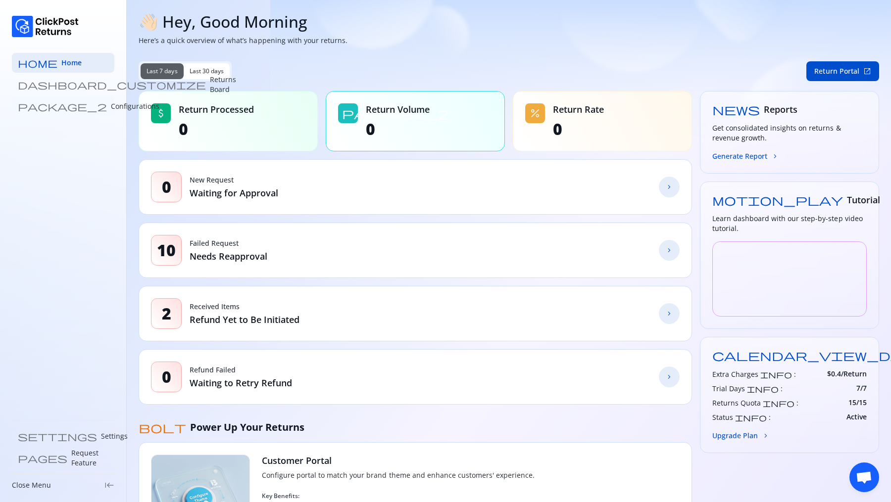
click at [53, 115] on link "package_2 Configurations" at bounding box center [63, 107] width 102 height 20
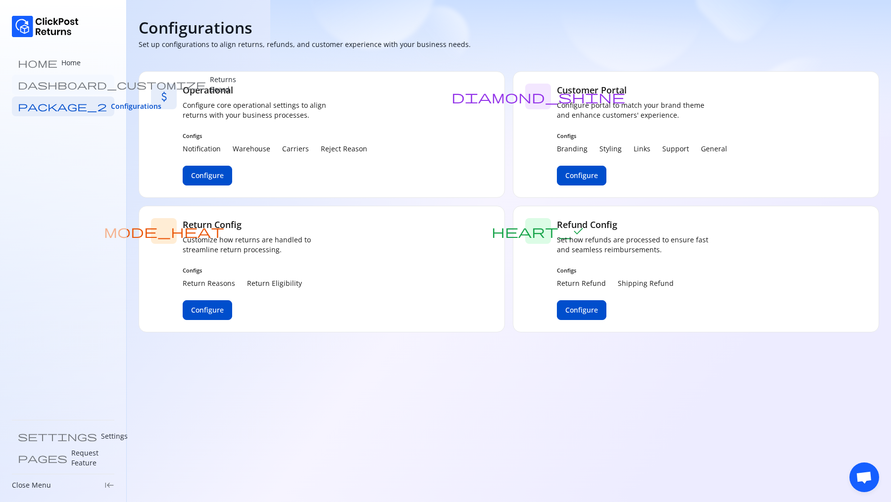
click at [210, 85] on p "Returns Board" at bounding box center [223, 85] width 26 height 20
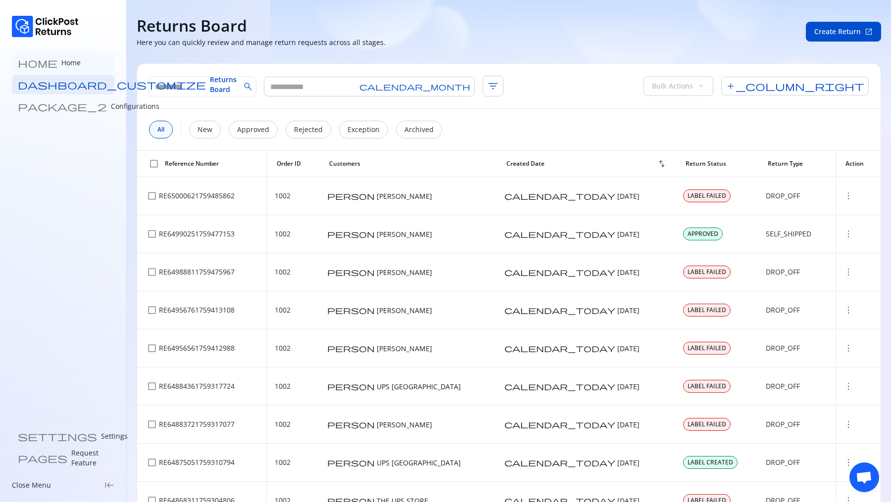
click at [61, 65] on p "Home" at bounding box center [70, 63] width 19 height 10
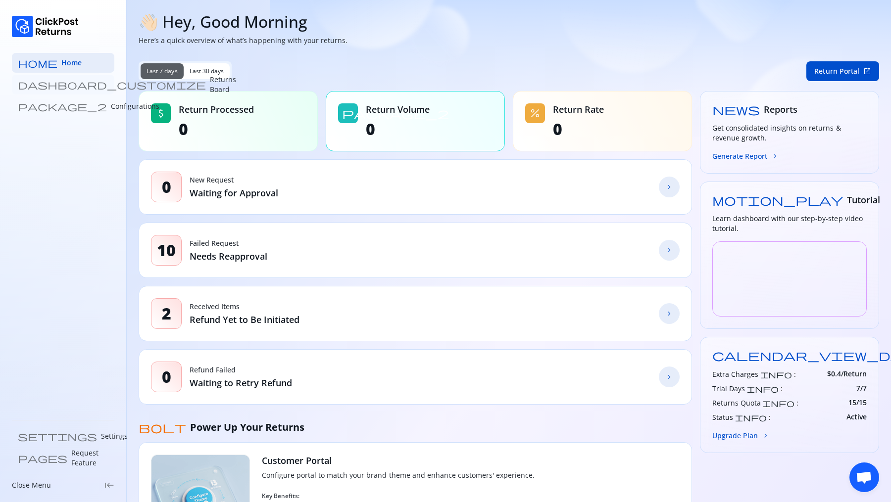
click at [210, 86] on p "Returns Board" at bounding box center [223, 85] width 26 height 20
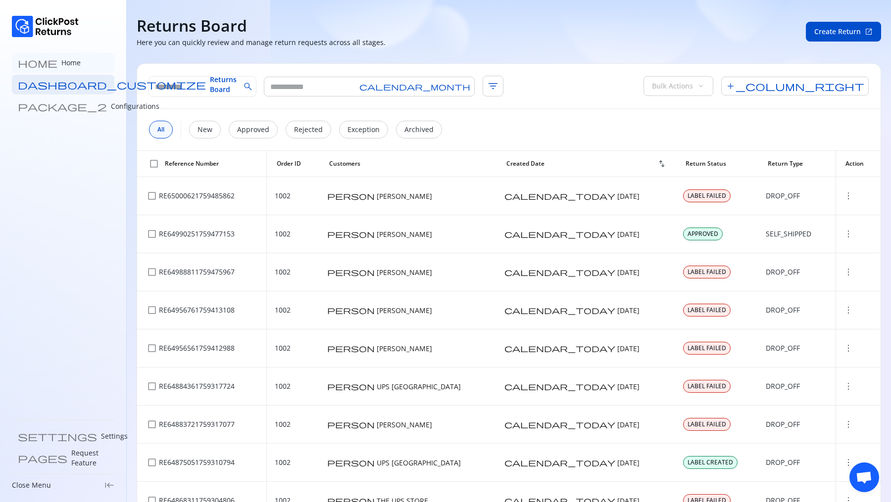
click at [47, 68] on link "home Home" at bounding box center [63, 63] width 102 height 20
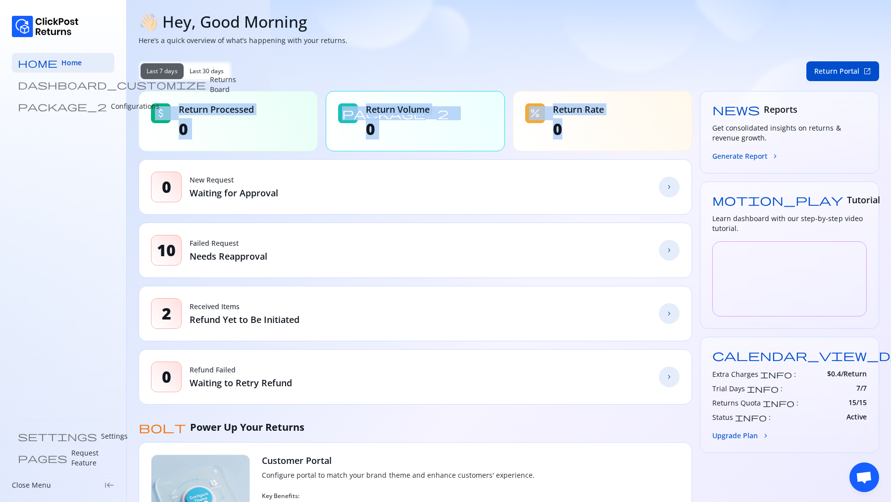
drag, startPoint x: 168, startPoint y: 102, endPoint x: 610, endPoint y: 128, distance: 442.2
click at [495, 128] on div "attach_money Return Processed 0 package_2 Return Volume 0 percent Return Rate 0" at bounding box center [415, 121] width 553 height 60
click at [294, 127] on div "attach_money Return Processed 0" at bounding box center [228, 121] width 179 height 60
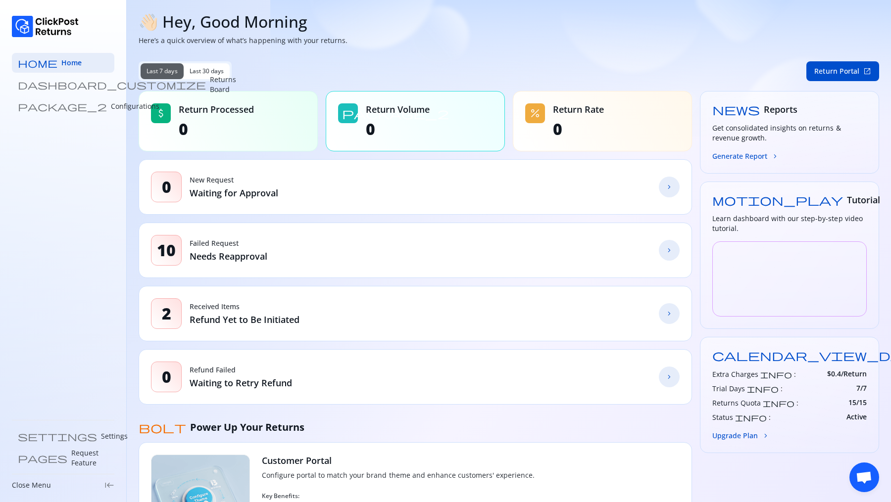
click at [361, 128] on div "package_2 Return Volume 0" at bounding box center [415, 121] width 179 height 60
click at [389, 114] on span "Return Volume" at bounding box center [398, 109] width 64 height 12
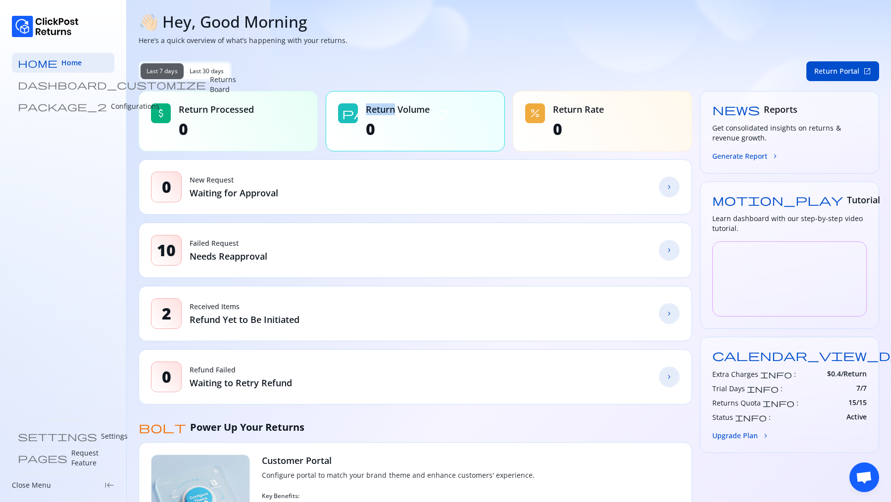
click at [389, 114] on span "Return Volume" at bounding box center [398, 109] width 64 height 12
click at [386, 127] on span "0" at bounding box center [398, 129] width 64 height 20
click at [380, 116] on div "Return Volume 0" at bounding box center [398, 121] width 64 height 36
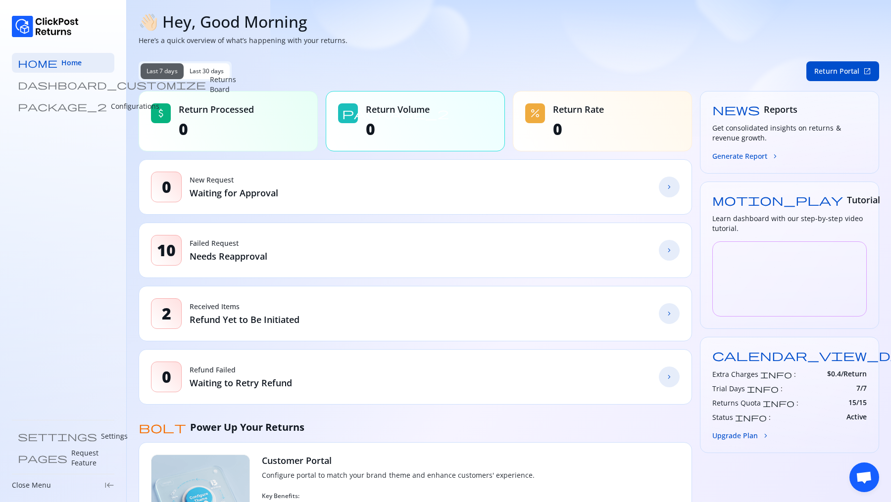
click at [380, 116] on div "Return Volume 0" at bounding box center [398, 121] width 64 height 36
click at [270, 119] on div "attach_money Return Processed 0" at bounding box center [228, 121] width 179 height 60
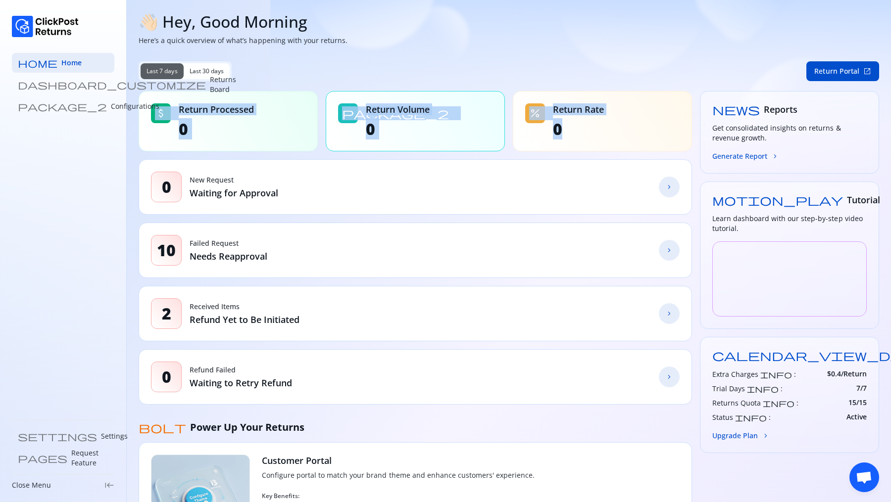
drag, startPoint x: 145, startPoint y: 111, endPoint x: 621, endPoint y: 125, distance: 476.3
click at [495, 125] on div "attach_money Return Processed 0 package_2 Return Volume 0 percent Return Rate 0" at bounding box center [415, 121] width 553 height 60
click at [495, 125] on div "percent Return Rate 0" at bounding box center [602, 121] width 179 height 60
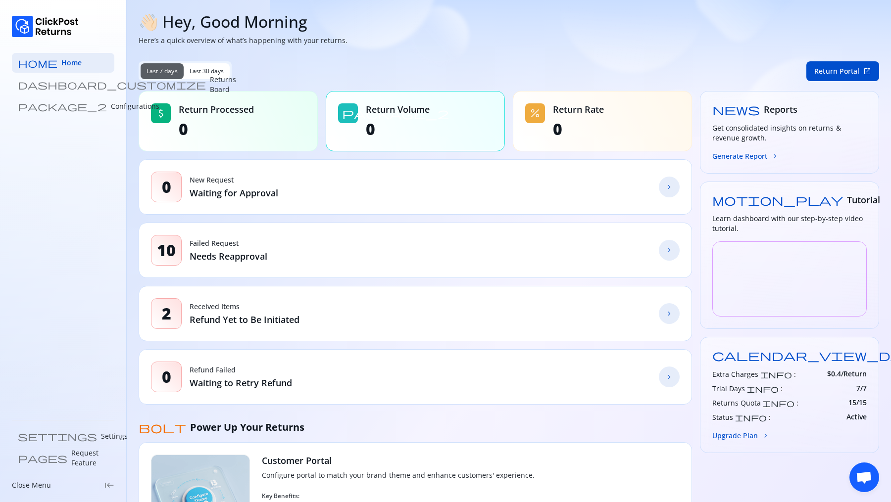
click at [495, 125] on div "percent Return Rate 0" at bounding box center [602, 121] width 179 height 60
click at [427, 113] on span "Return Volume" at bounding box center [398, 109] width 64 height 12
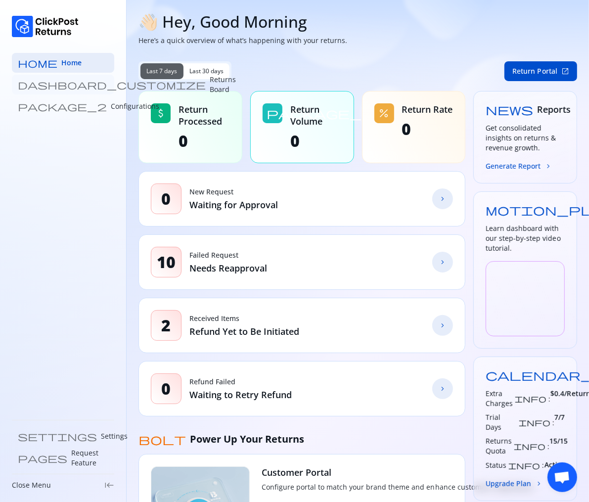
click at [210, 80] on p "Returns Board" at bounding box center [223, 85] width 26 height 20
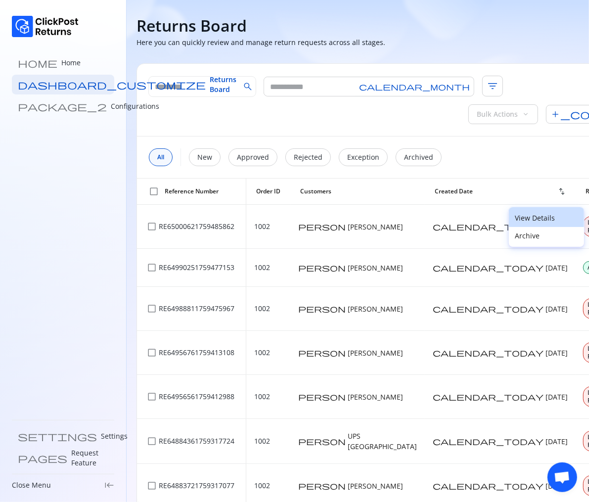
click at [495, 212] on button "View Details" at bounding box center [546, 217] width 75 height 20
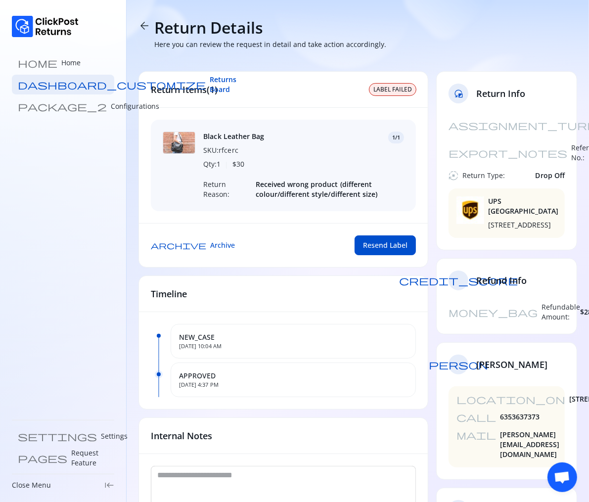
click at [489, 196] on span "UPS CHARLESTON CENTER" at bounding box center [523, 206] width 71 height 20
click at [495, 230] on span "4230 PIGGLY WIGGLY DR, CHARLESTON, CHARLESTON, SC, 29407, US" at bounding box center [523, 225] width 71 height 10
drag, startPoint x: 503, startPoint y: 227, endPoint x: 499, endPoint y: 198, distance: 28.5
click at [495, 198] on div "UPS CHARLESTON CENTER 4230 PIGGLY WIGGLY DR, CHARLESTON, CHARLESTON, SC, 29407,…" at bounding box center [523, 213] width 71 height 34
click at [495, 198] on span "UPS CHARLESTON CENTER" at bounding box center [523, 206] width 71 height 20
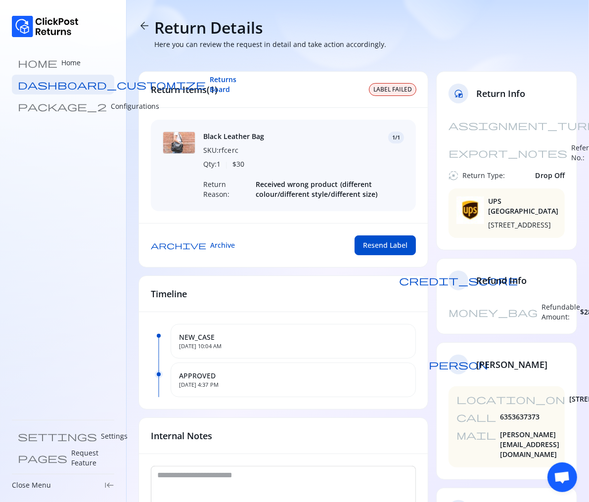
click at [486, 189] on div "UPS CHARLESTON CENTER 4230 PIGGLY WIGGLY DR, CHARLESTON, CHARLESTON, SC, 29407,…" at bounding box center [507, 213] width 116 height 49
drag, startPoint x: 486, startPoint y: 185, endPoint x: 521, endPoint y: 248, distance: 72.0
click at [495, 238] on div "UPS CHARLESTON CENTER 4230 PIGGLY WIGGLY DR, CHARLESTON, CHARLESTON, SC, 29407,…" at bounding box center [507, 213] width 116 height 49
click at [495, 230] on span "4230 PIGGLY WIGGLY DR, CHARLESTON, CHARLESTON, SC, 29407, US" at bounding box center [523, 225] width 71 height 10
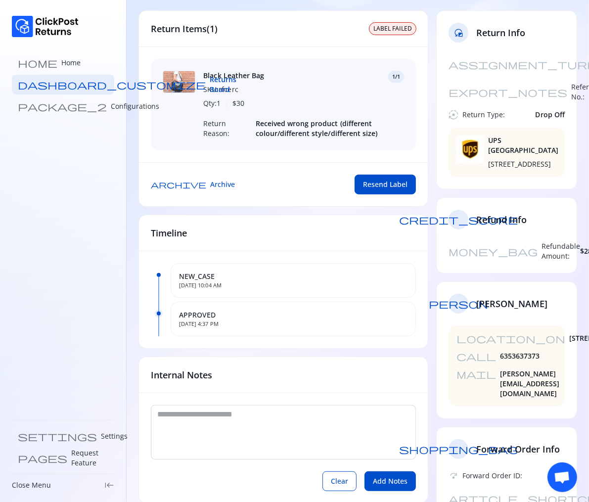
scroll to position [62, 0]
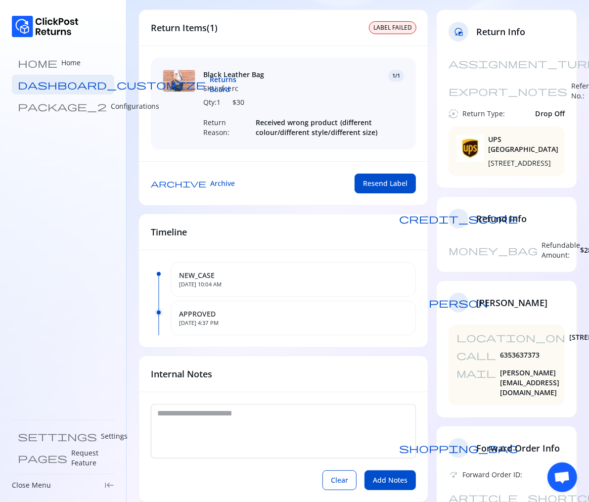
click at [475, 307] on div "person Kammaljit Deka" at bounding box center [507, 303] width 140 height 44
click at [495, 306] on span "[PERSON_NAME]" at bounding box center [512, 303] width 71 height 12
click at [495, 308] on span "[PERSON_NAME]" at bounding box center [512, 303] width 71 height 12
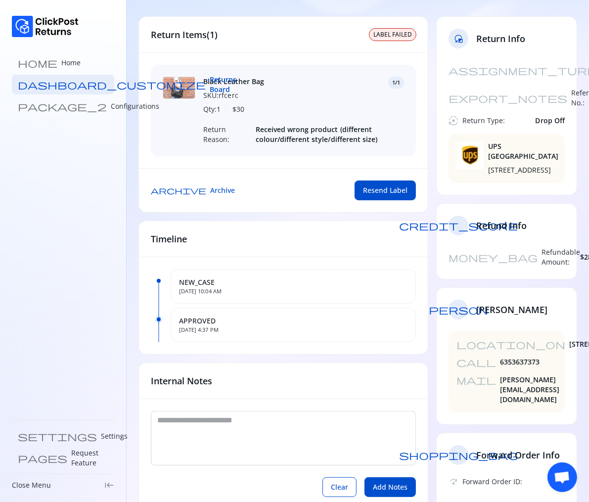
scroll to position [0, 0]
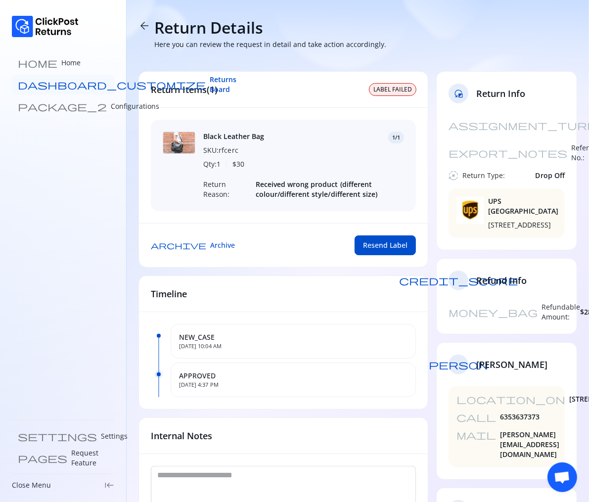
click at [210, 87] on span "Returns Board" at bounding box center [223, 85] width 27 height 20
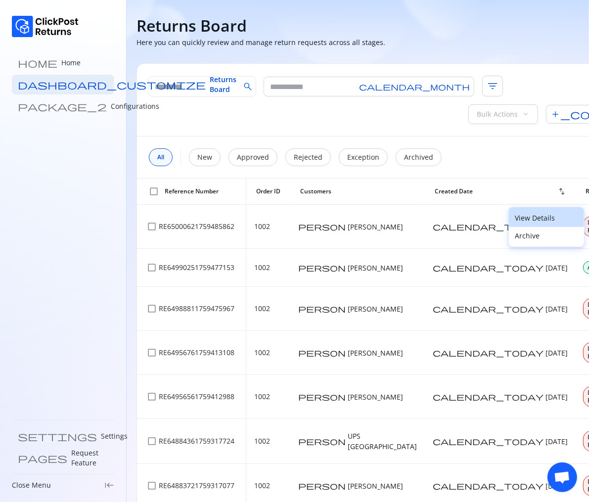
click at [495, 215] on p "View Details" at bounding box center [546, 218] width 63 height 10
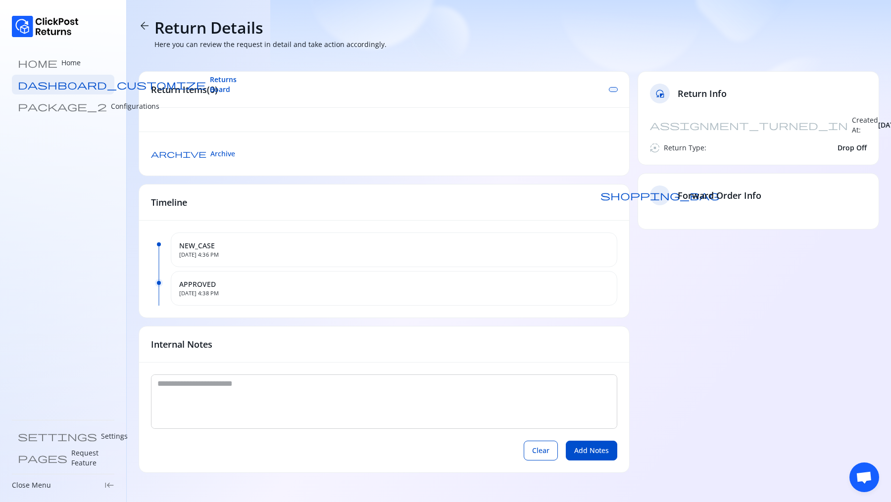
click at [144, 25] on span "arrow_back" at bounding box center [145, 26] width 12 height 12
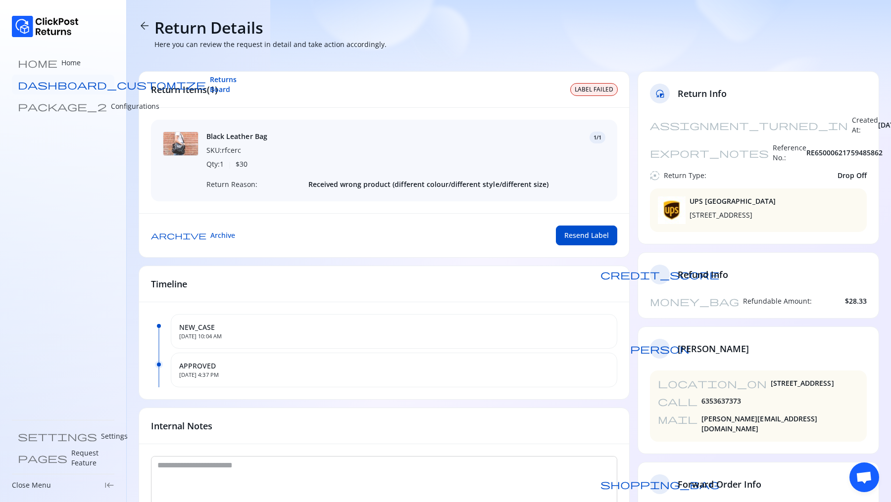
click at [35, 76] on link "dashboard_customize Returns Board" at bounding box center [63, 85] width 102 height 20
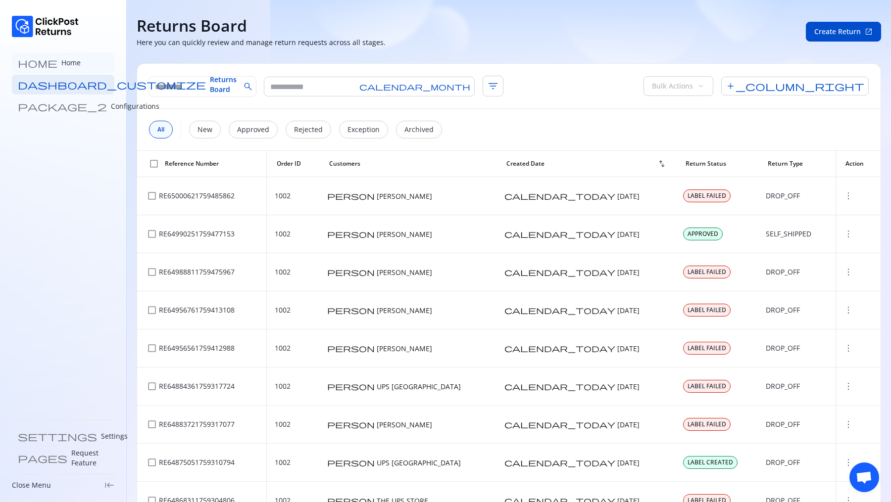
click at [61, 62] on p "Home" at bounding box center [70, 63] width 19 height 10
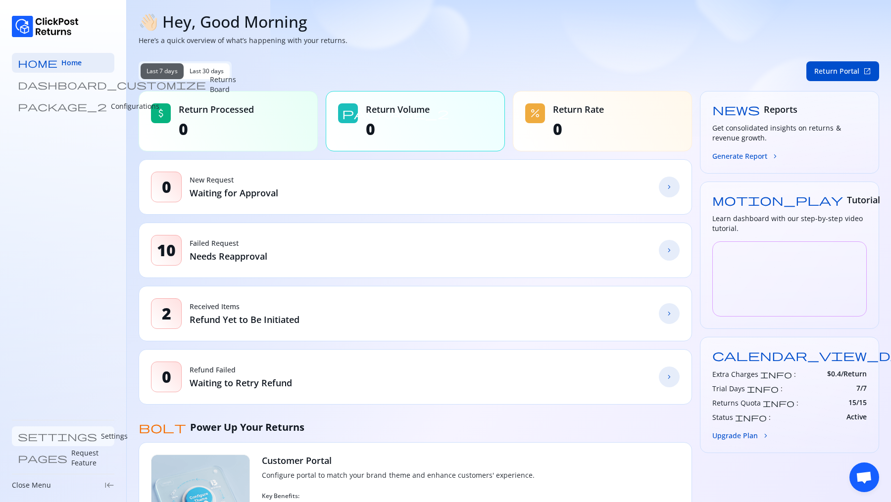
click at [101, 432] on p "Settings" at bounding box center [114, 437] width 27 height 10
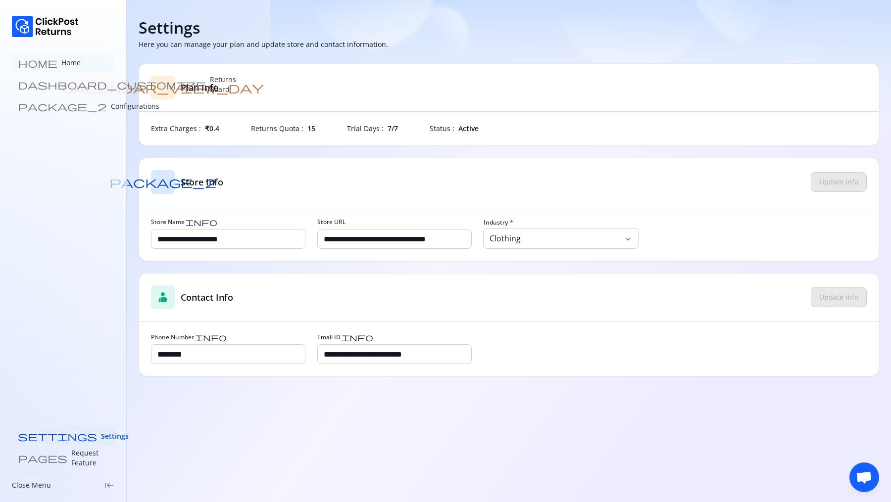
click at [61, 63] on p "Home" at bounding box center [70, 63] width 19 height 10
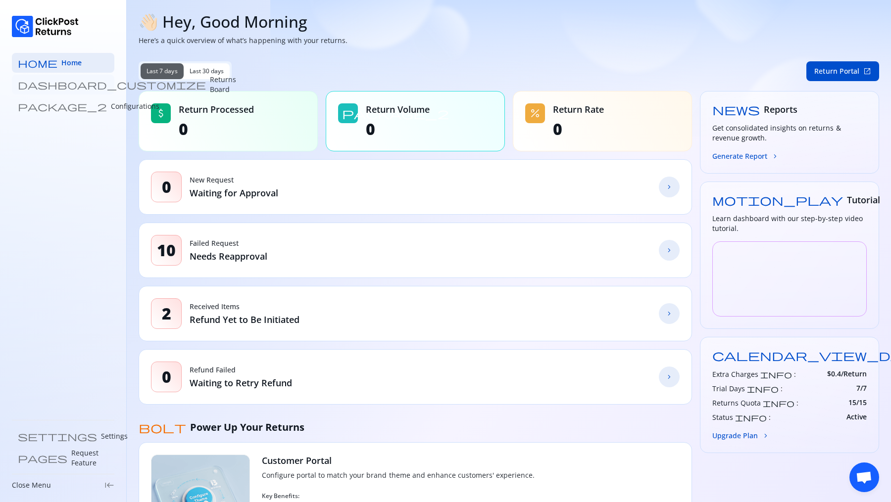
click at [210, 86] on p "Returns Board" at bounding box center [223, 85] width 26 height 20
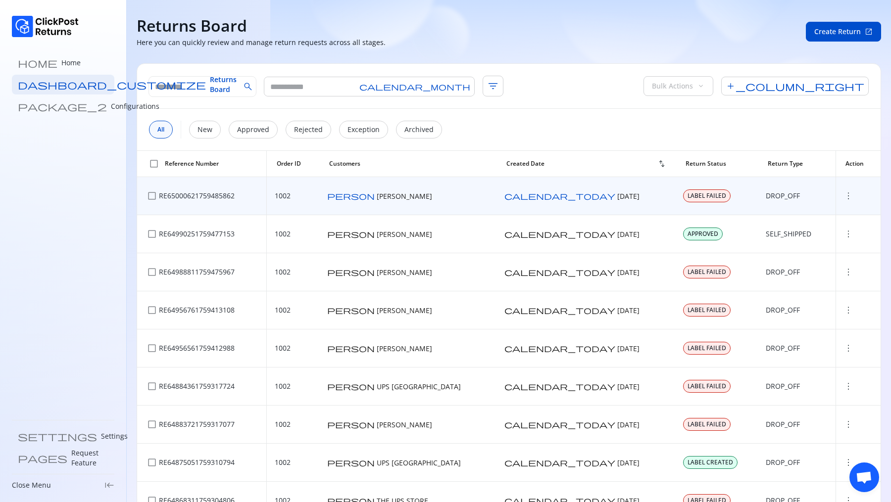
click at [843, 192] on span "more_vert" at bounding box center [848, 196] width 10 height 10
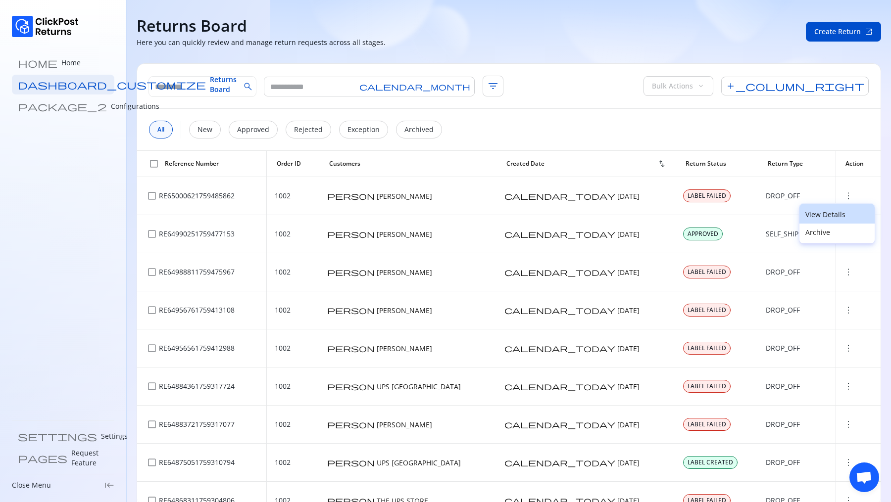
click at [821, 210] on p "View Details" at bounding box center [836, 215] width 63 height 10
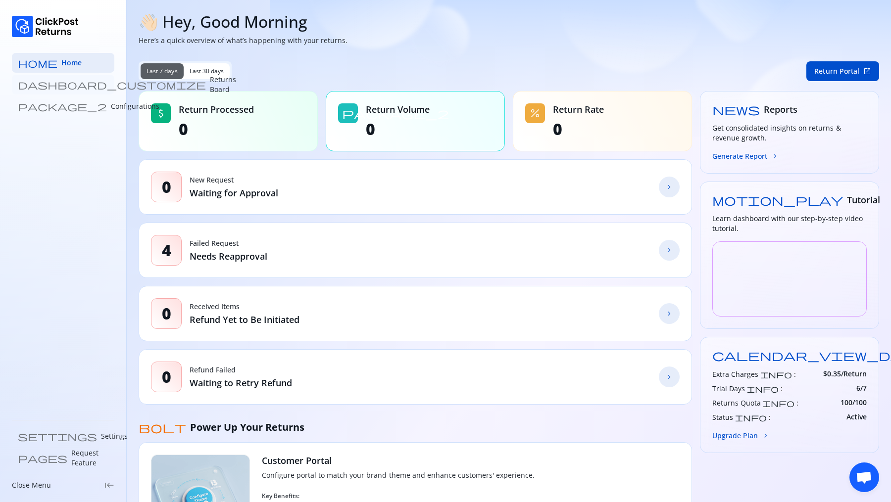
click at [44, 77] on link "dashboard_customize Returns Board" at bounding box center [63, 85] width 102 height 20
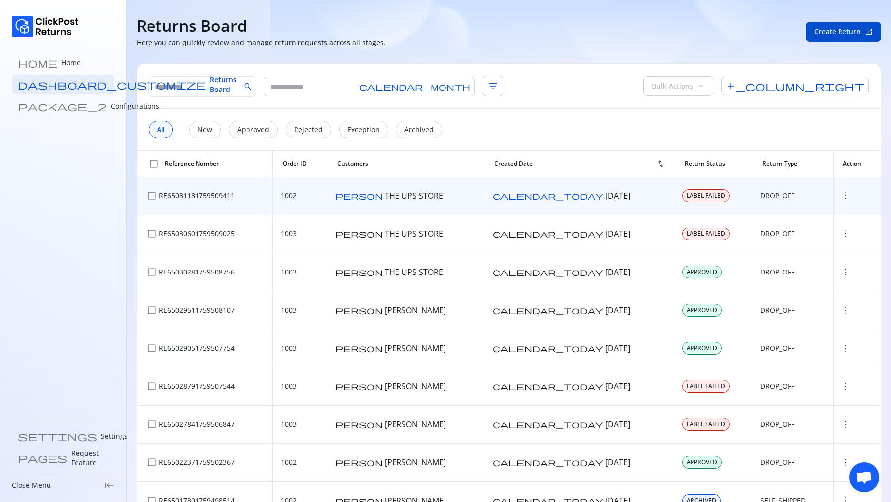
click at [841, 194] on span "more_vert" at bounding box center [846, 196] width 10 height 10
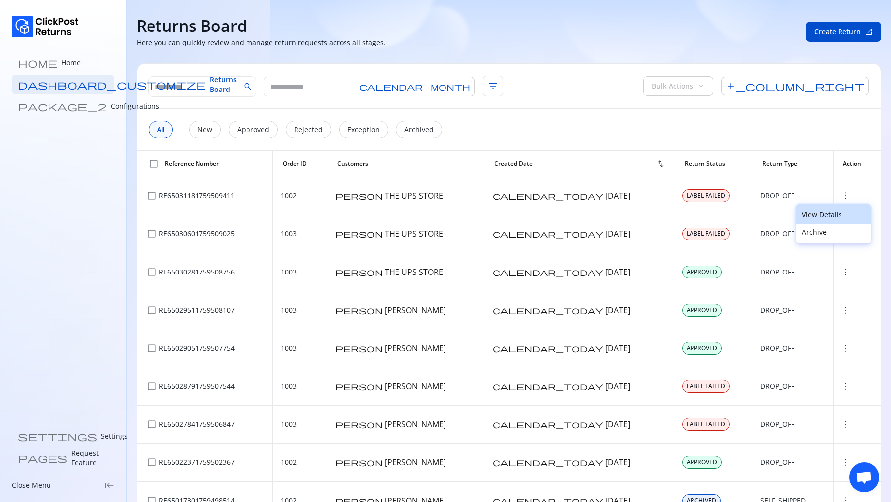
click at [813, 210] on p "View Details" at bounding box center [833, 215] width 63 height 10
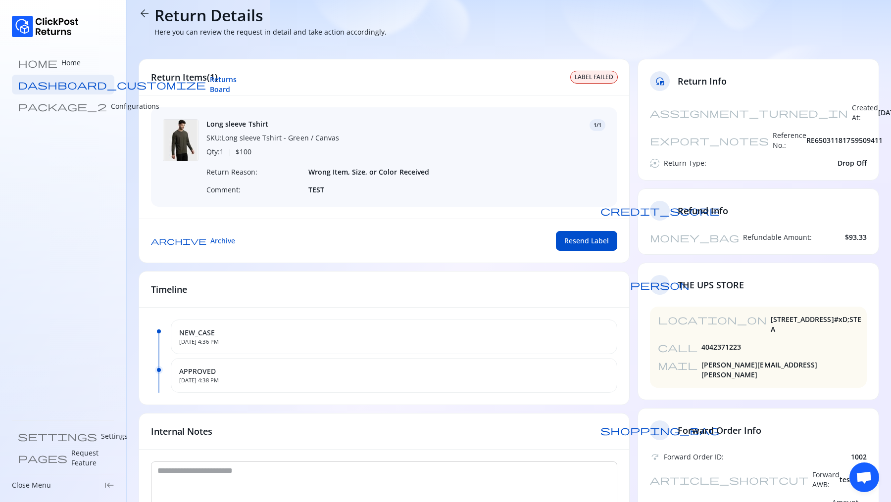
scroll to position [10, 0]
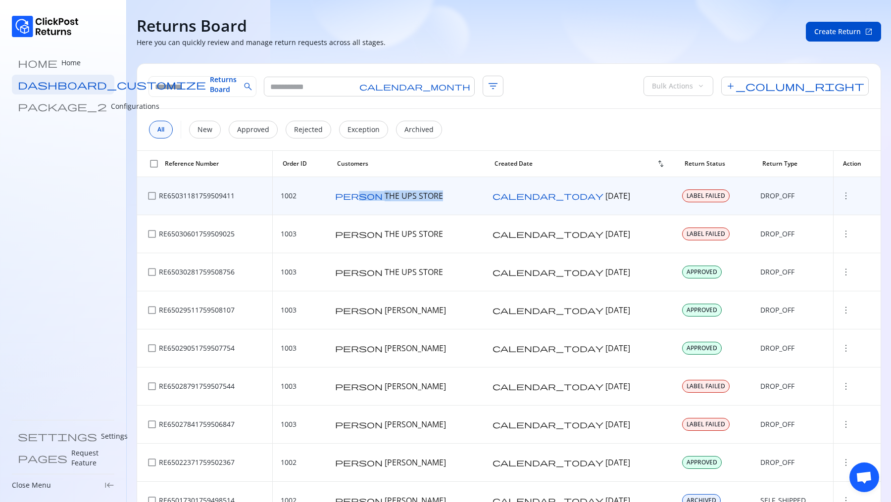
drag, startPoint x: 454, startPoint y: 195, endPoint x: 390, endPoint y: 196, distance: 64.3
click at [390, 196] on div "person THE UPS STORE" at bounding box center [406, 196] width 142 height 11
click at [383, 196] on span "person" at bounding box center [359, 196] width 48 height 8
drag, startPoint x: 464, startPoint y: 196, endPoint x: 396, endPoint y: 193, distance: 68.4
click at [396, 193] on div "person THE UPS STORE" at bounding box center [406, 196] width 142 height 11
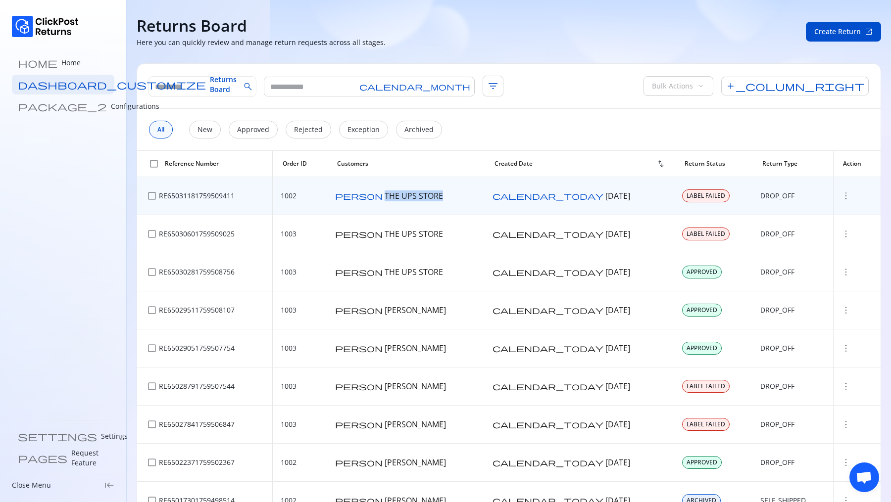
click at [396, 193] on span "THE UPS STORE" at bounding box center [414, 196] width 58 height 11
drag, startPoint x: 458, startPoint y: 197, endPoint x: 399, endPoint y: 197, distance: 59.4
click at [398, 197] on div "person THE UPS STORE" at bounding box center [406, 196] width 142 height 11
click at [399, 197] on span "THE UPS STORE" at bounding box center [414, 196] width 58 height 11
drag, startPoint x: 457, startPoint y: 193, endPoint x: 395, endPoint y: 195, distance: 61.9
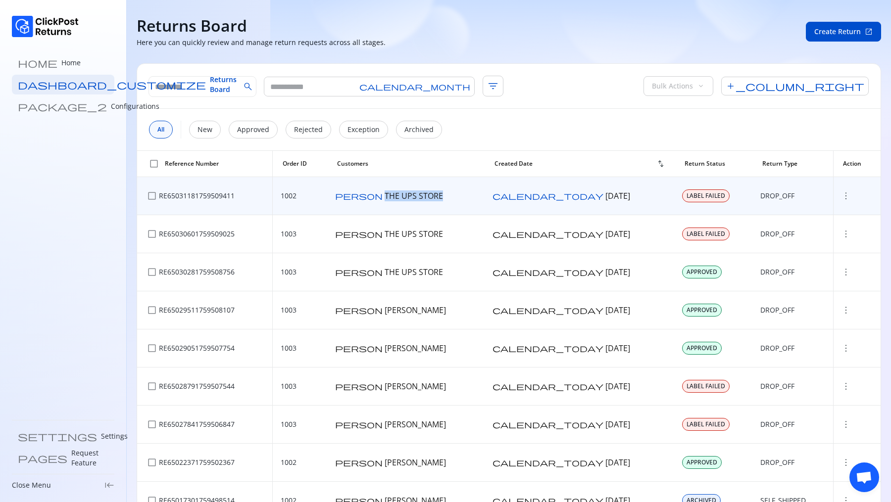
click at [394, 195] on div "person THE UPS STORE" at bounding box center [406, 196] width 142 height 11
click at [399, 195] on span "THE UPS STORE" at bounding box center [414, 196] width 58 height 11
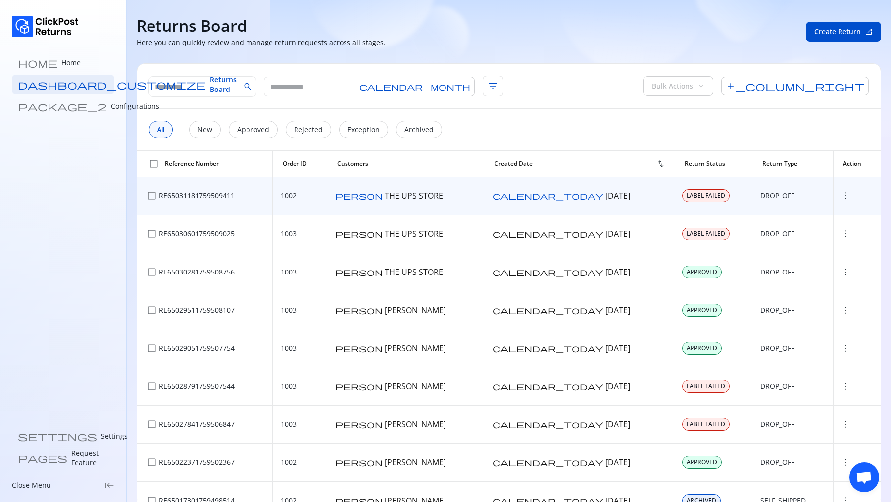
click at [399, 195] on span "THE UPS STORE" at bounding box center [414, 196] width 58 height 11
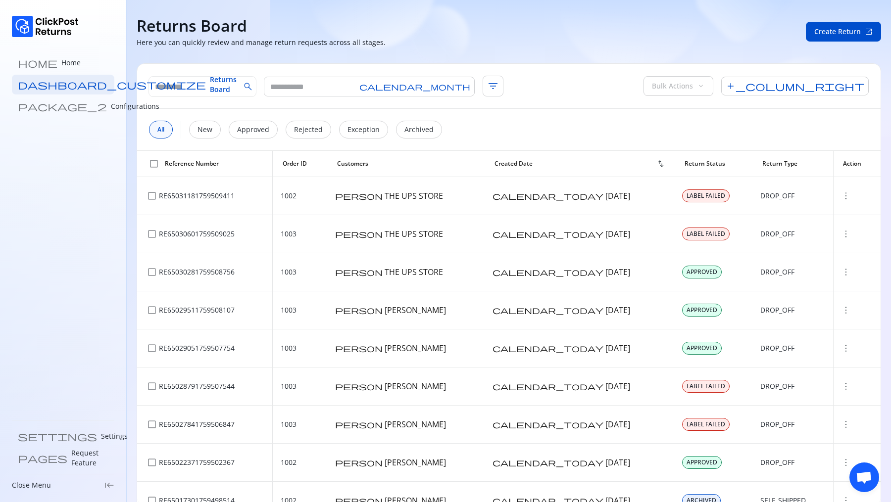
click at [804, 33] on div "Returns Board Here you can quickly review and manage return requests across all…" at bounding box center [509, 32] width 744 height 32
click at [825, 39] on button "Create Return open_in_new" at bounding box center [843, 32] width 75 height 20
click at [61, 64] on p "Home" at bounding box center [70, 63] width 19 height 10
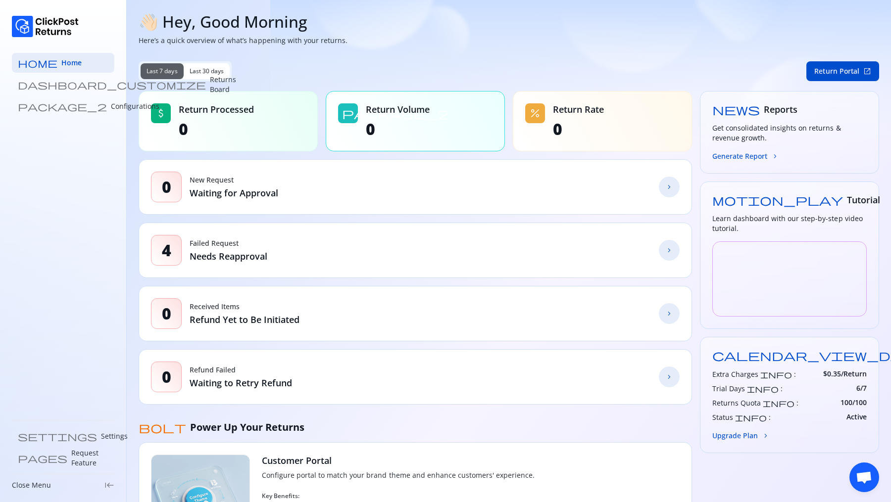
click at [667, 248] on span "chevron_forward" at bounding box center [669, 250] width 8 height 8
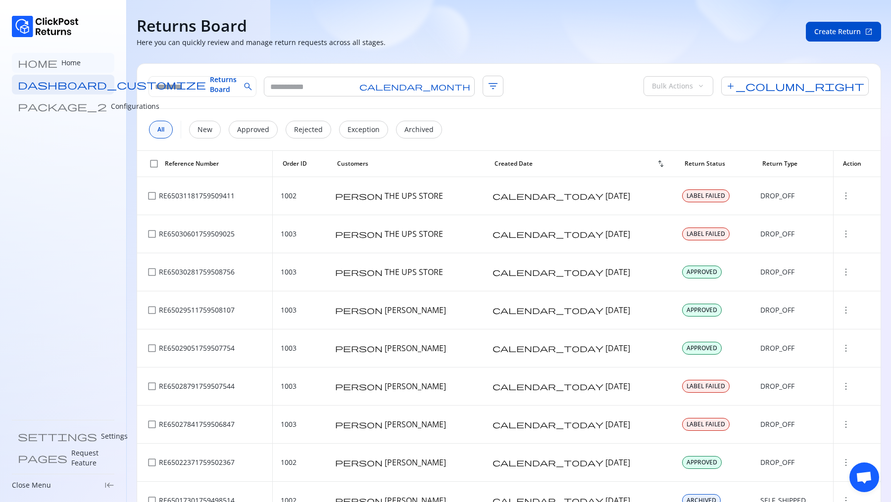
click at [43, 68] on link "home Home" at bounding box center [63, 63] width 102 height 20
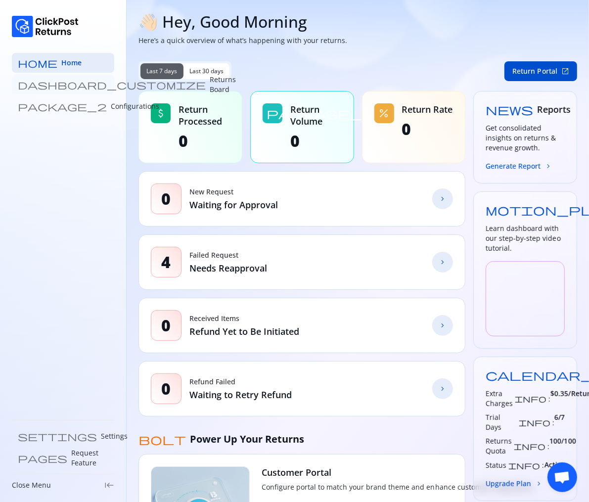
click at [210, 86] on p "Returns Board" at bounding box center [223, 85] width 26 height 20
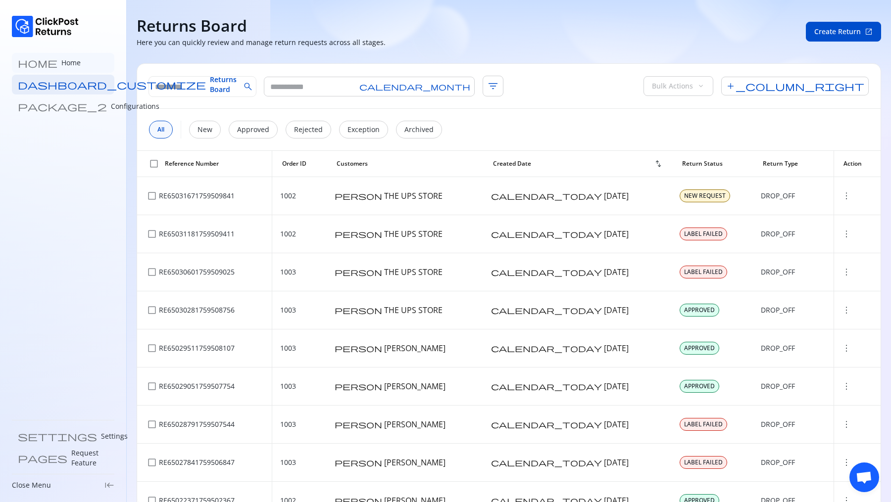
click at [52, 63] on link "home Home" at bounding box center [63, 63] width 102 height 20
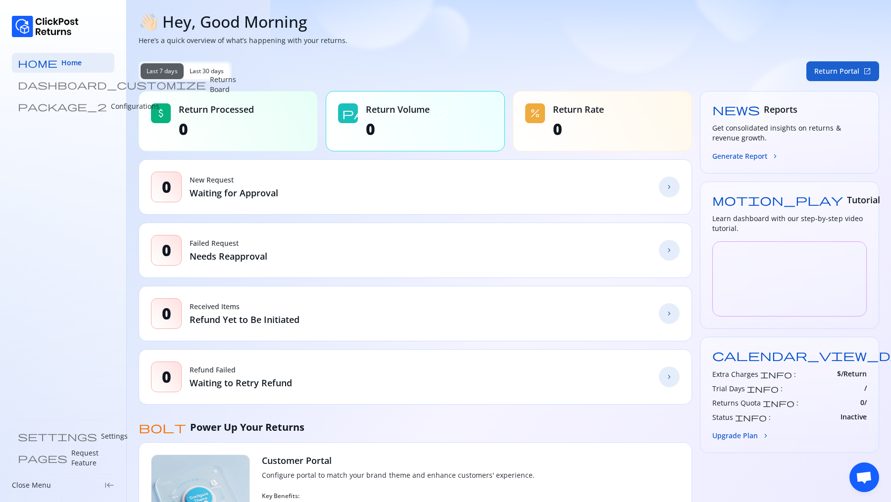
click at [589, 70] on button "Return Portal open_in_new" at bounding box center [842, 71] width 73 height 20
